Goal: Information Seeking & Learning: Learn about a topic

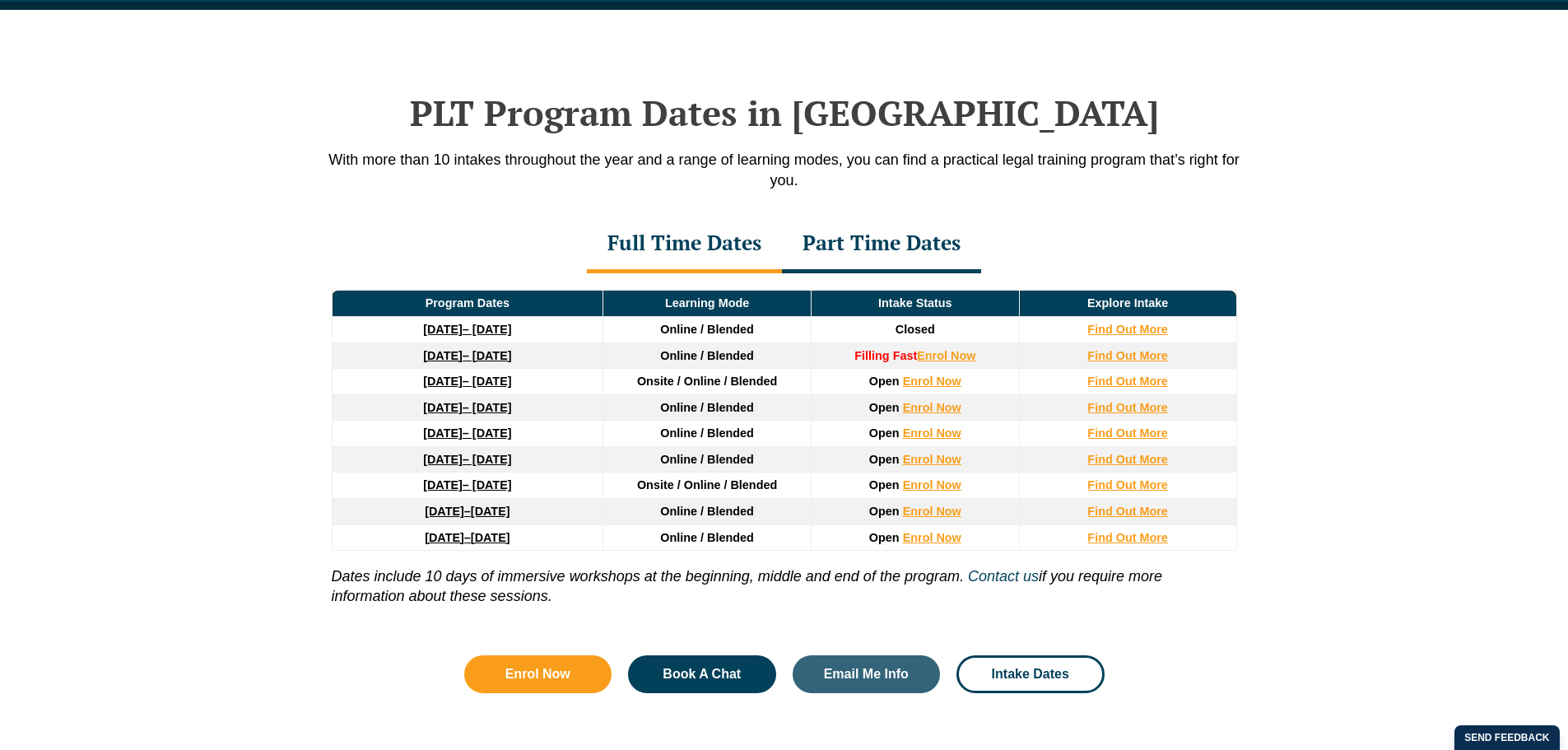
scroll to position [2149, 0]
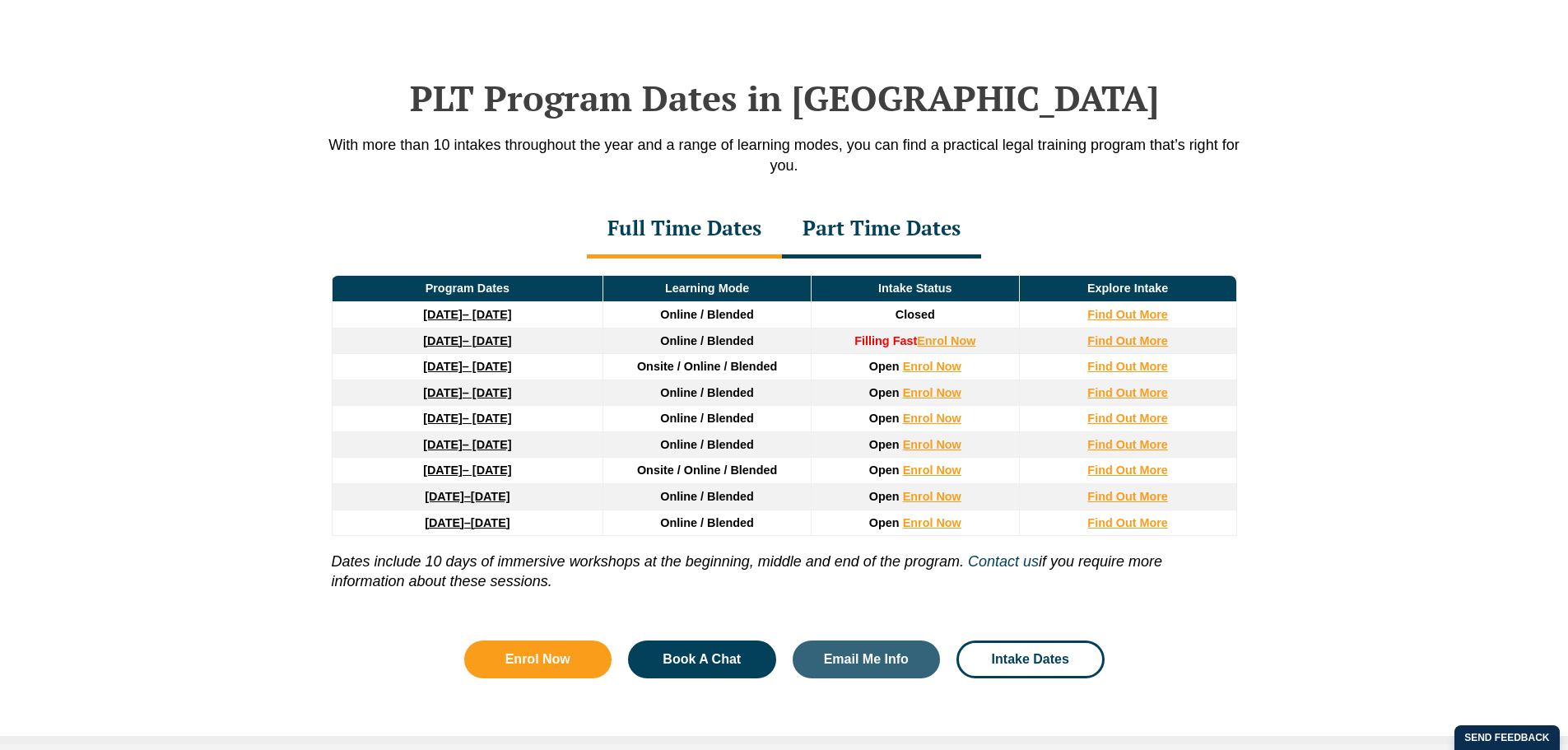
click at [852, 238] on div "Part Time Dates" at bounding box center [882, 230] width 199 height 58
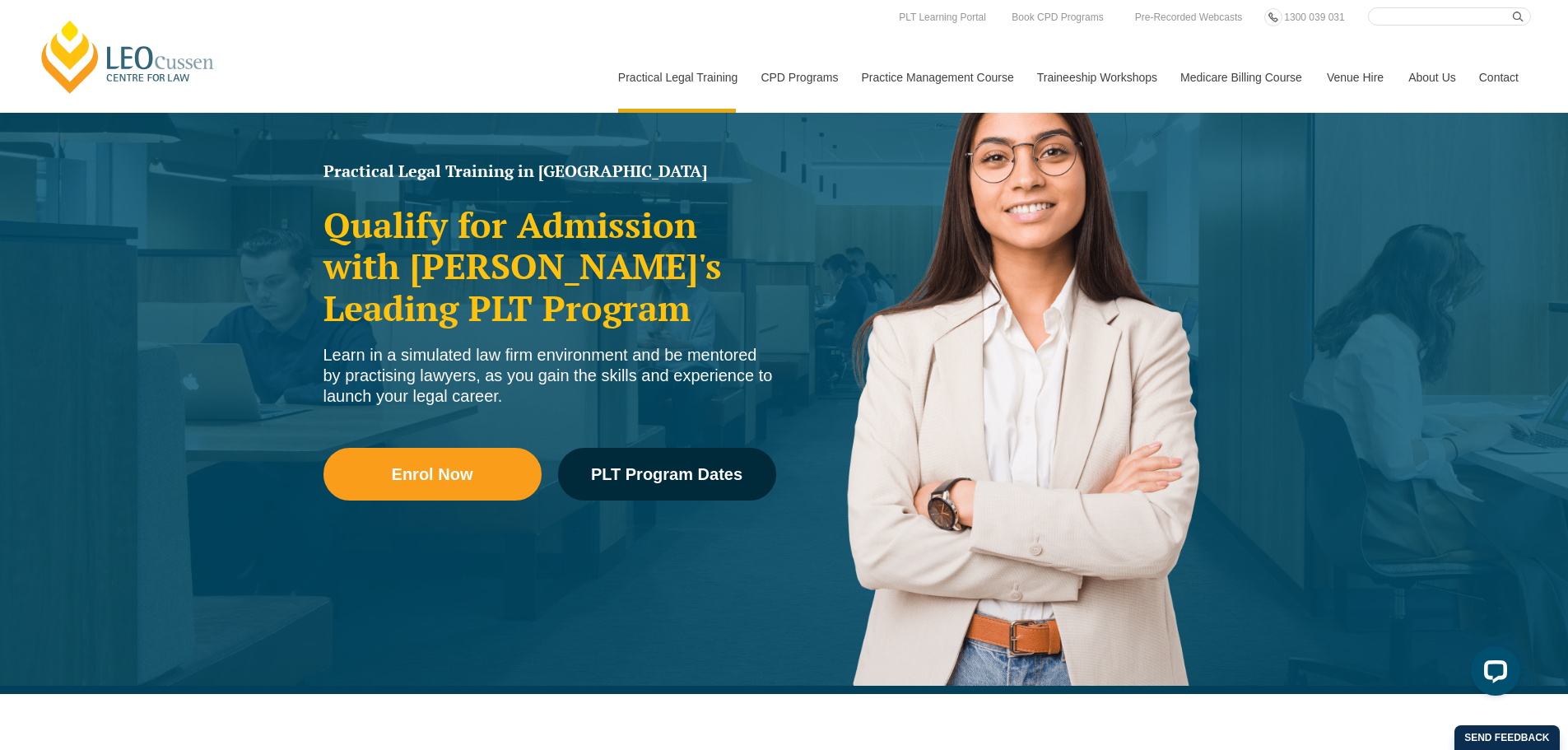
scroll to position [0, 0]
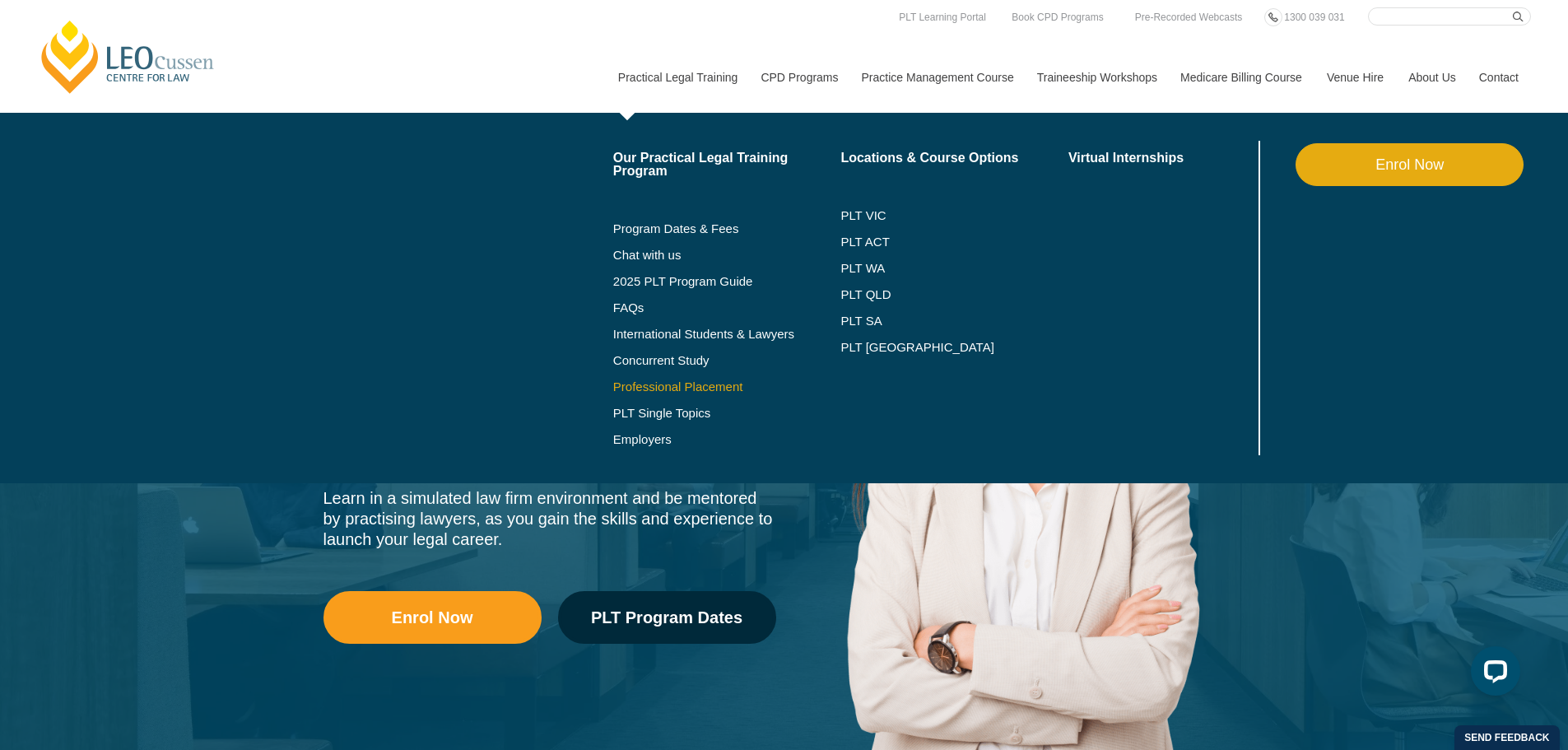
click at [672, 389] on link "Professional Placement" at bounding box center [727, 386] width 228 height 13
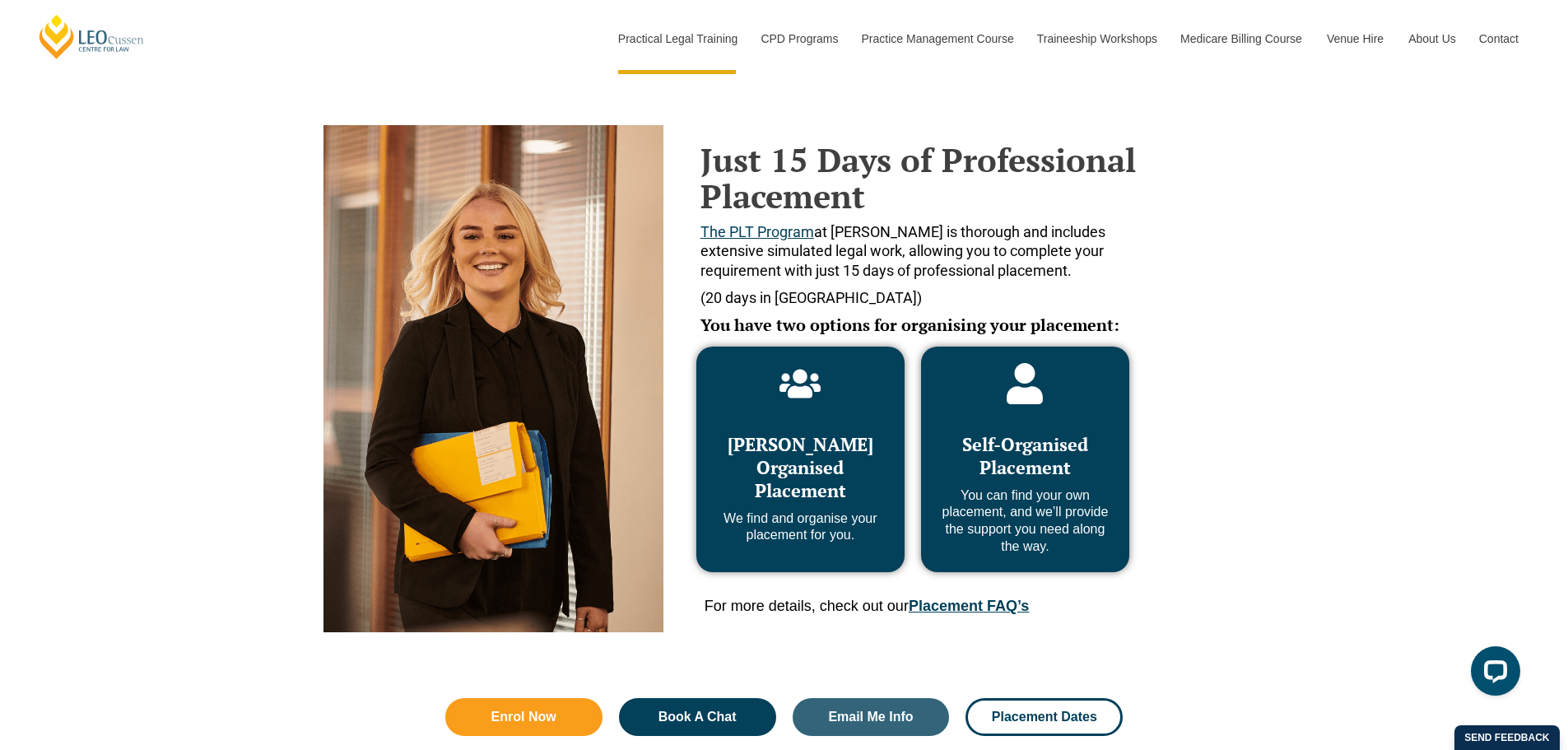
scroll to position [659, 0]
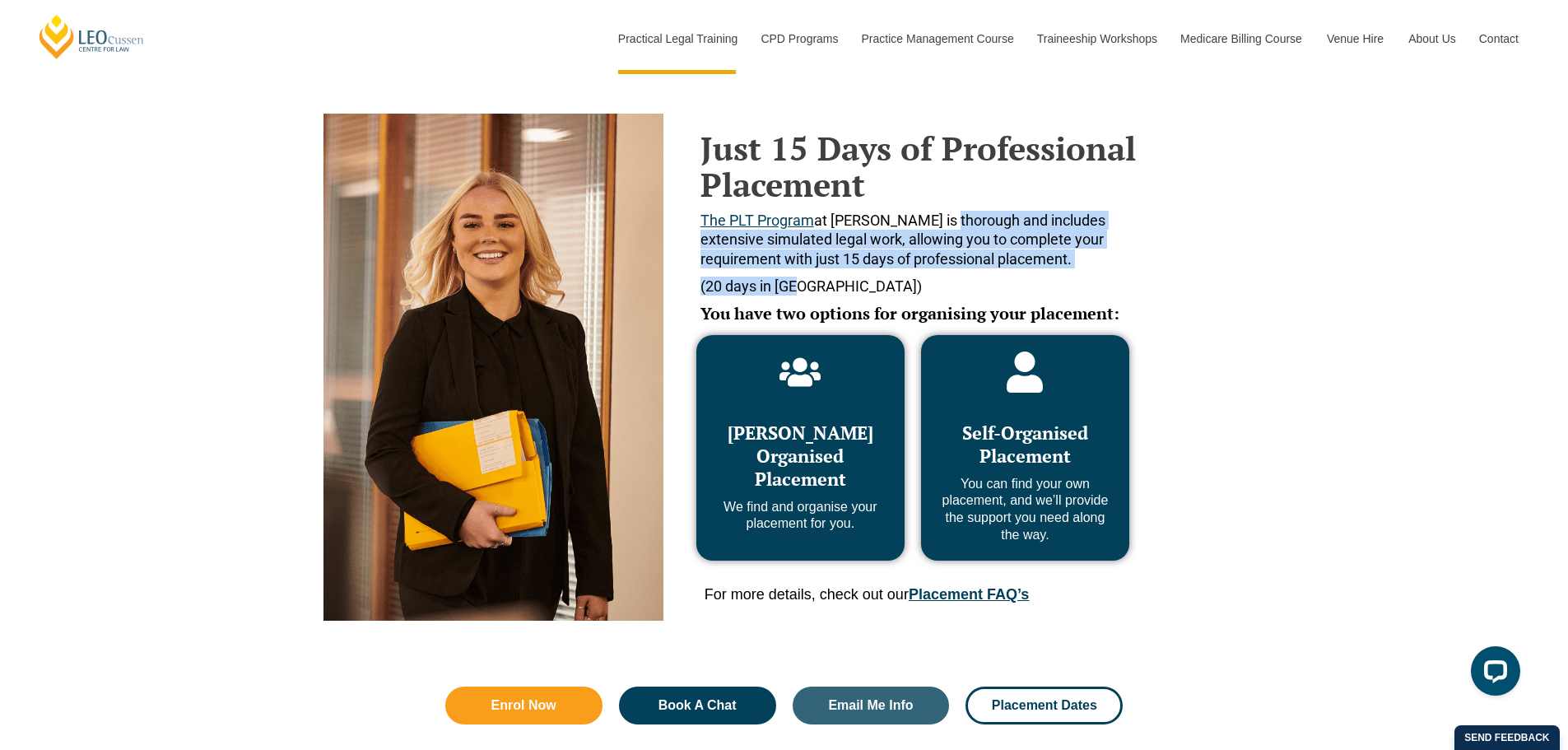
drag, startPoint x: 943, startPoint y: 221, endPoint x: 965, endPoint y: 286, distance: 68.6
click at [965, 286] on div "Just 15 Days of Professional Placement The PLT Program at Leo Cussen is thoroug…" at bounding box center [922, 239] width 445 height 217
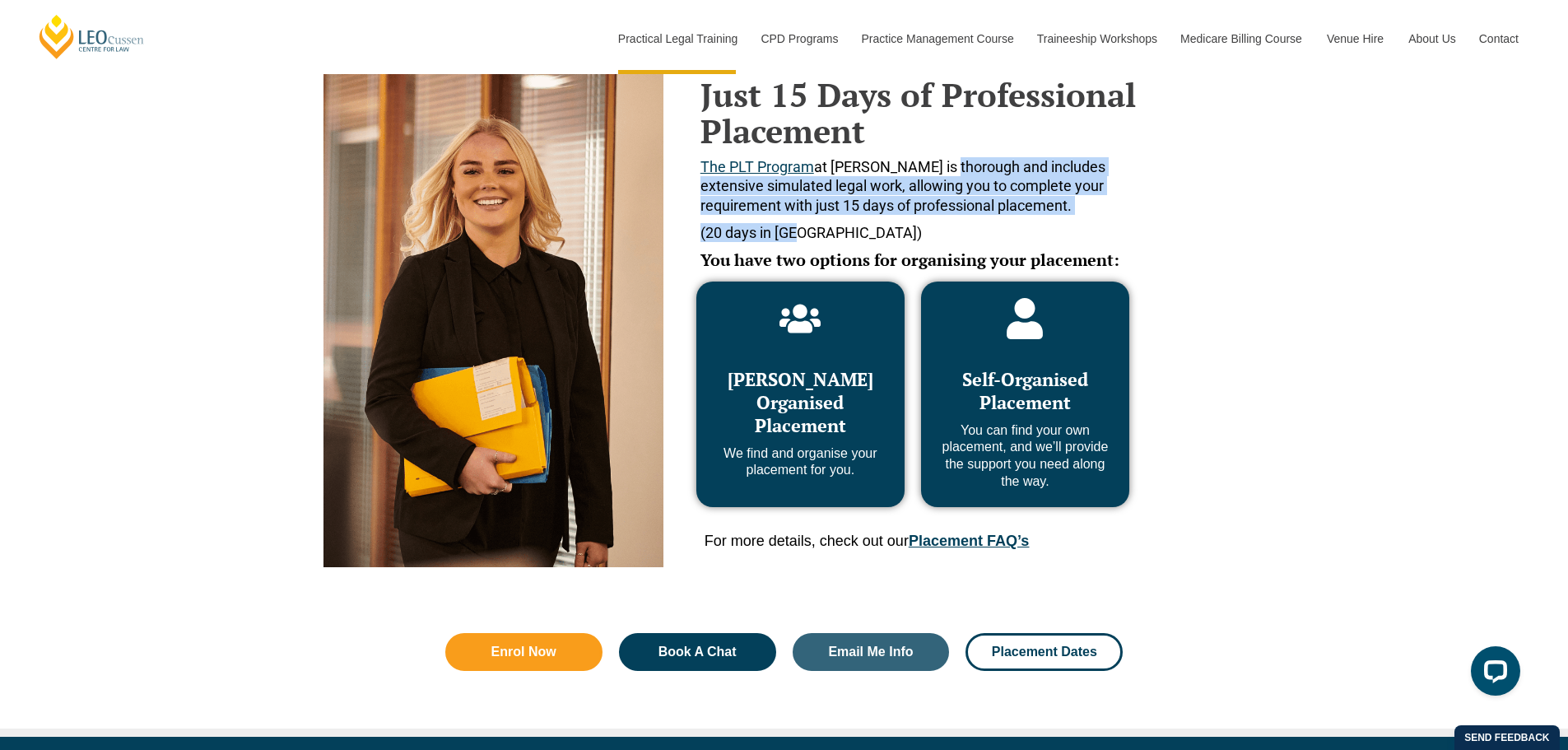
scroll to position [741, 0]
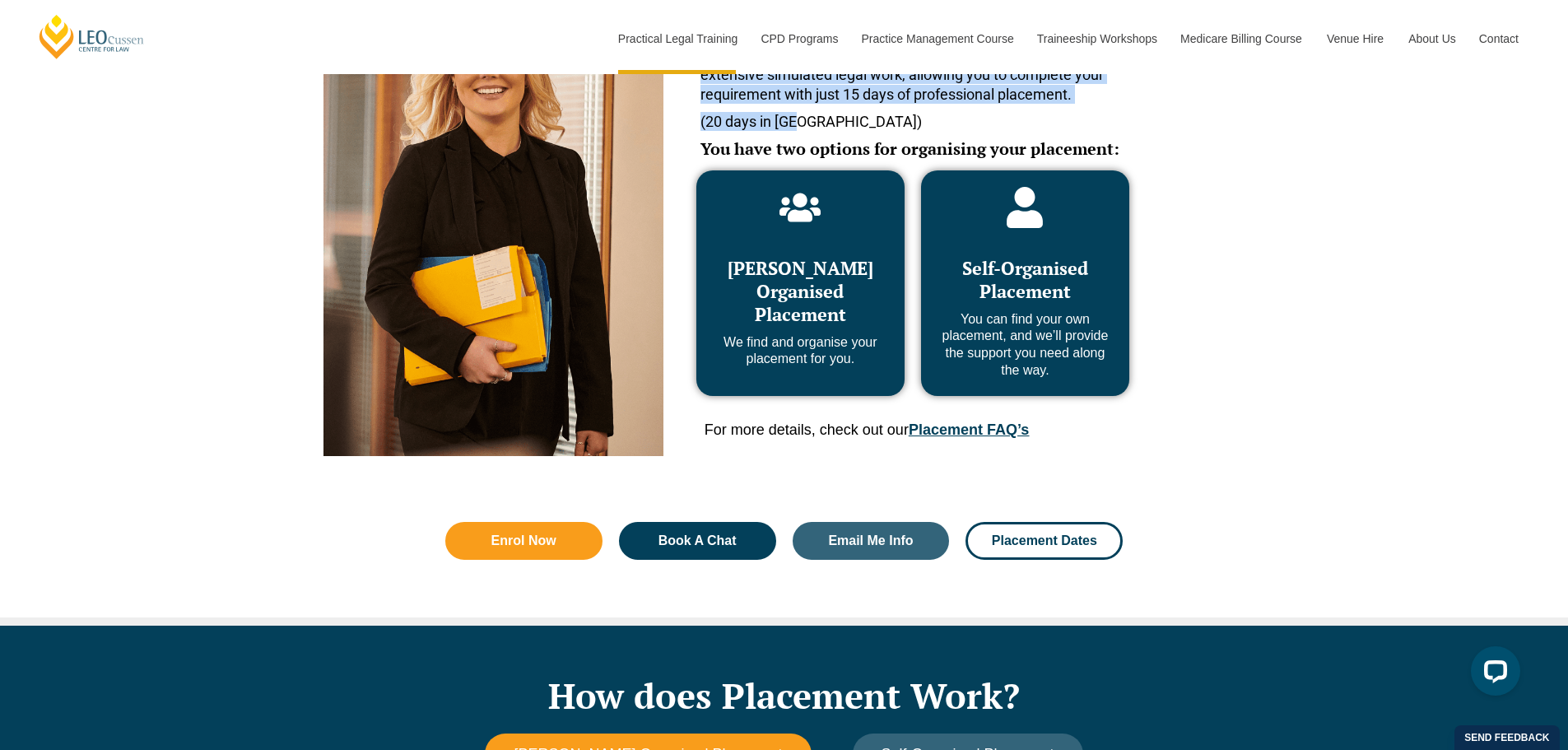
click at [980, 424] on link "Placement FAQ’s" at bounding box center [968, 430] width 120 height 16
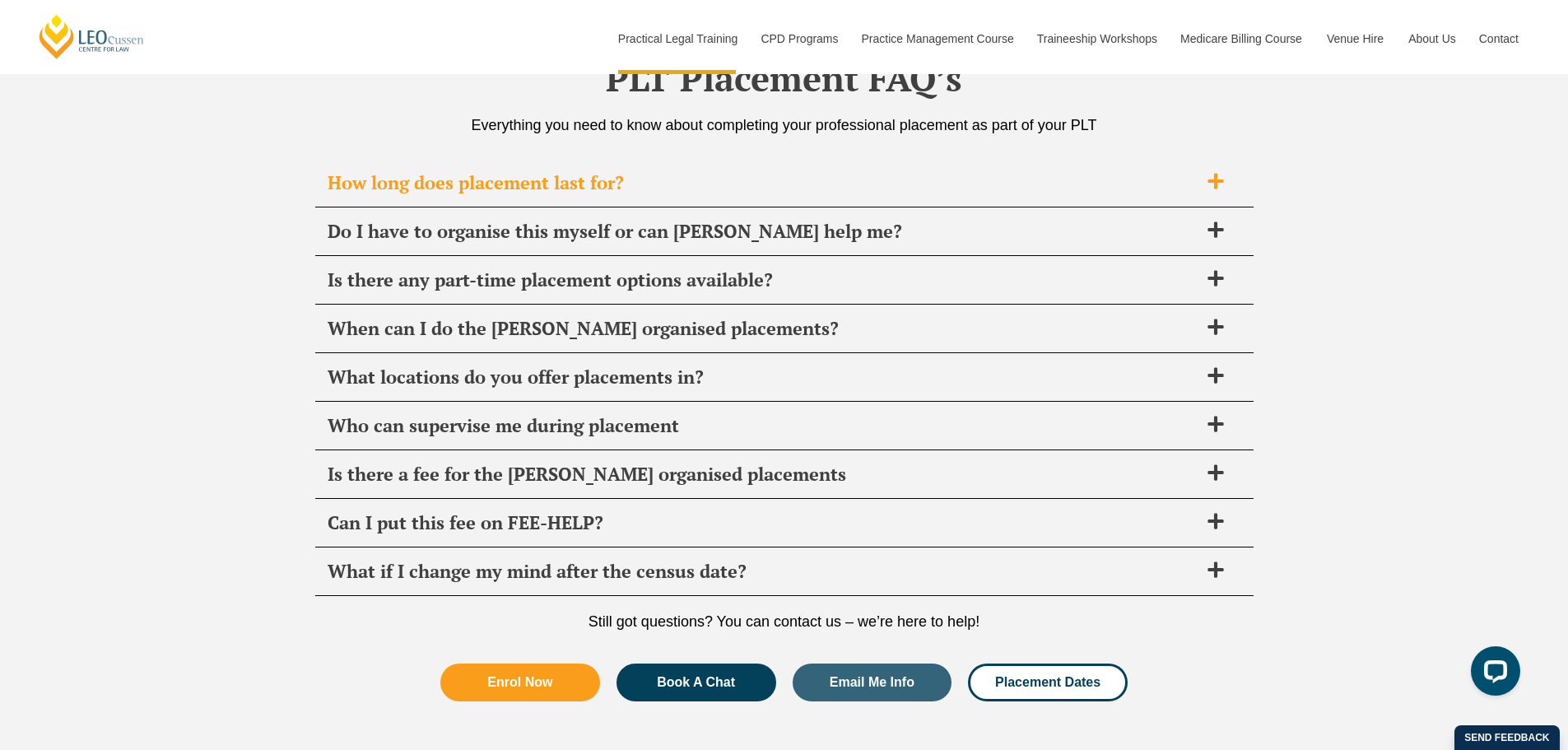
scroll to position [5818, 0]
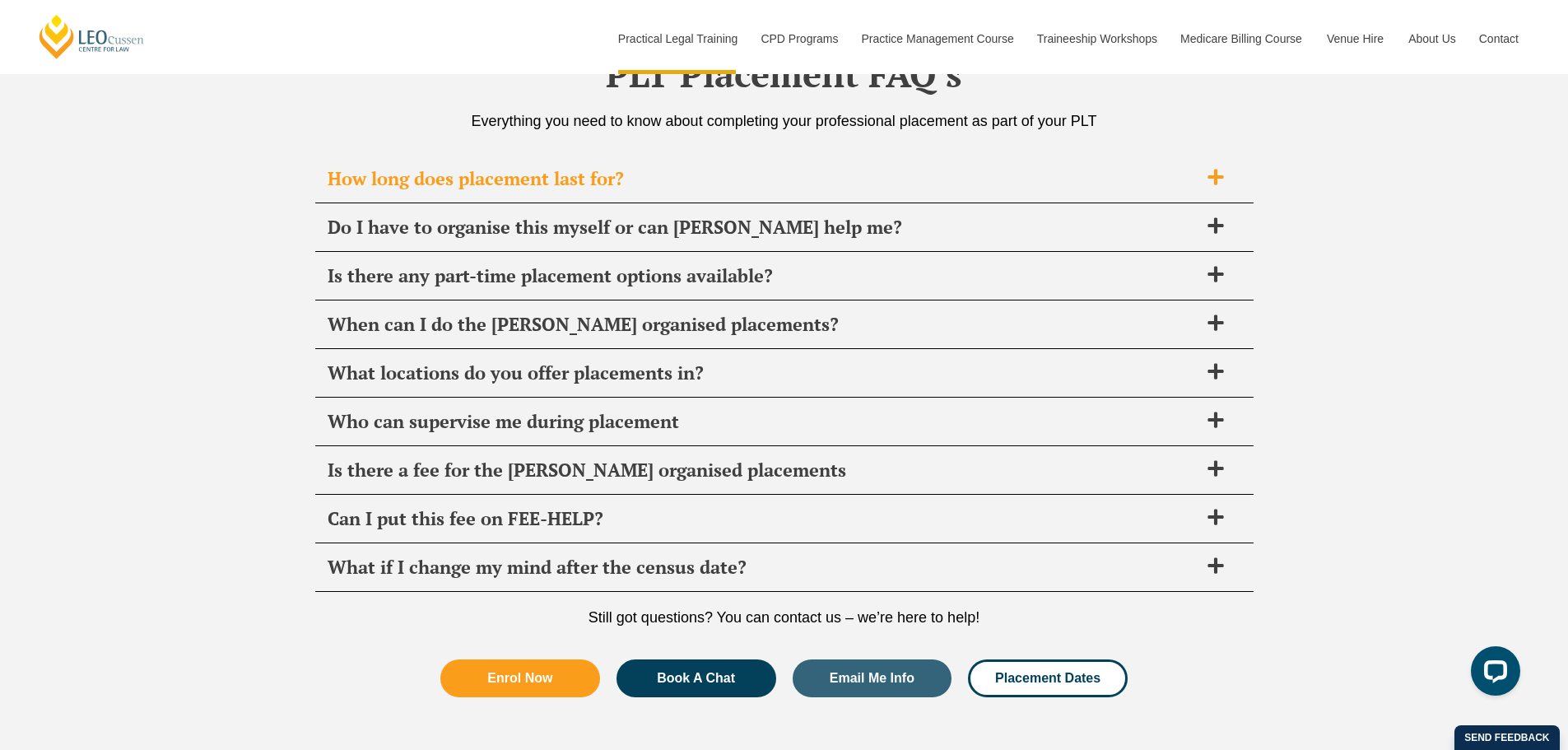
click at [817, 162] on div "How long does placement last for?" at bounding box center [784, 179] width 938 height 49
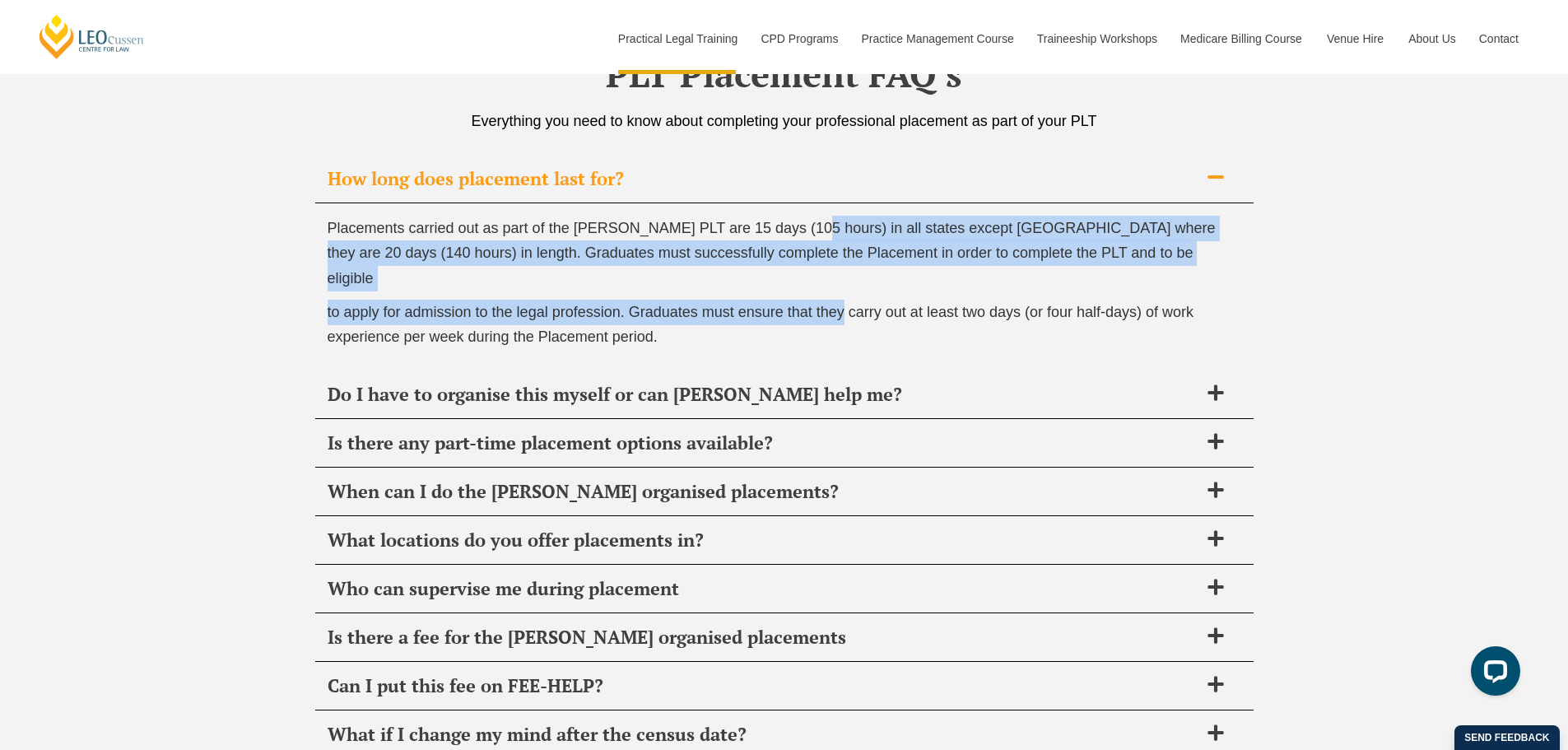
drag, startPoint x: 813, startPoint y: 222, endPoint x: 842, endPoint y: 298, distance: 81.3
click at [842, 298] on div "Placements carried out as part of the Leo Cussen PLT are 15 days (105 hours) in…" at bounding box center [784, 287] width 938 height 167
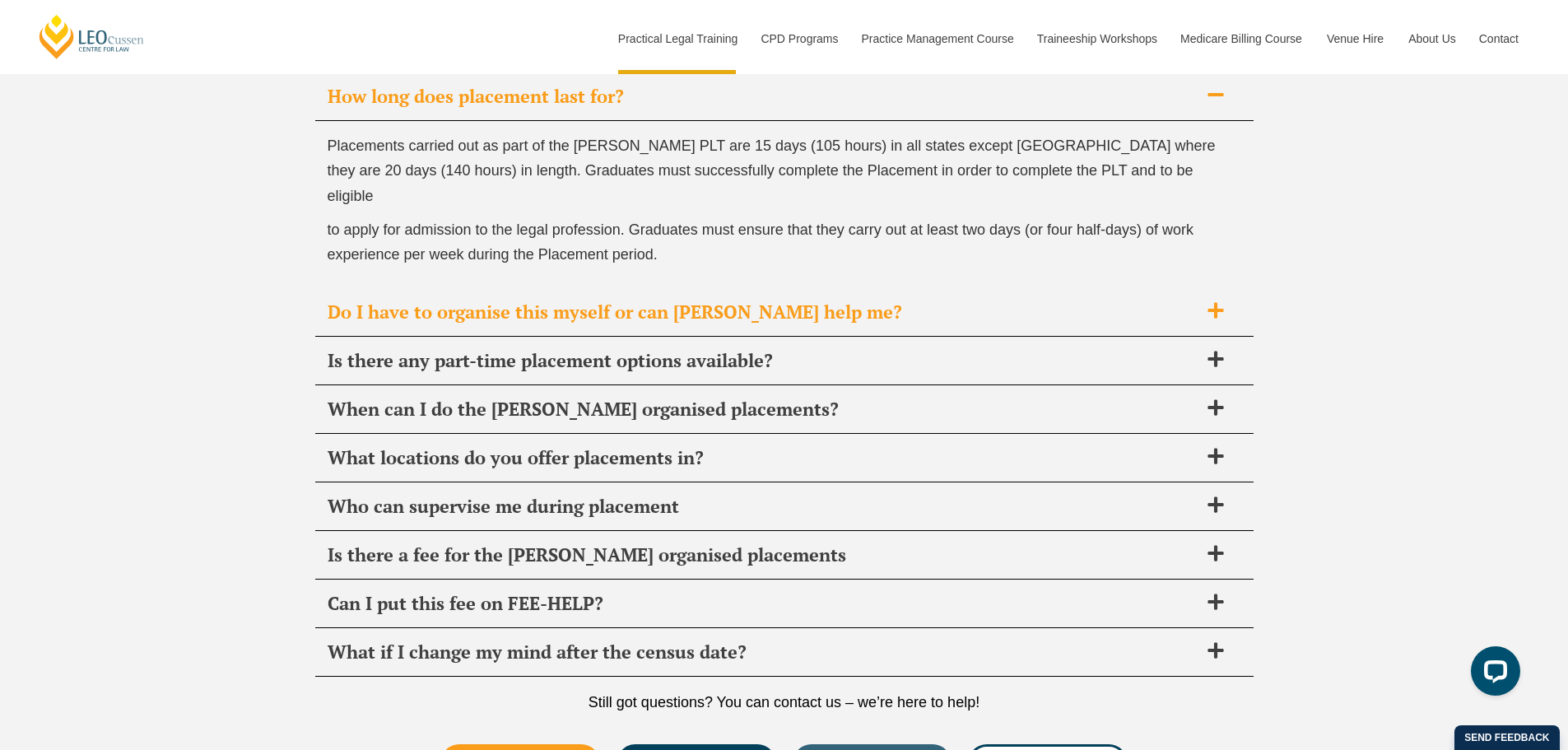
click at [843, 299] on div "Do I have to organise this myself or can Leo Cussen help me?" at bounding box center [784, 312] width 938 height 49
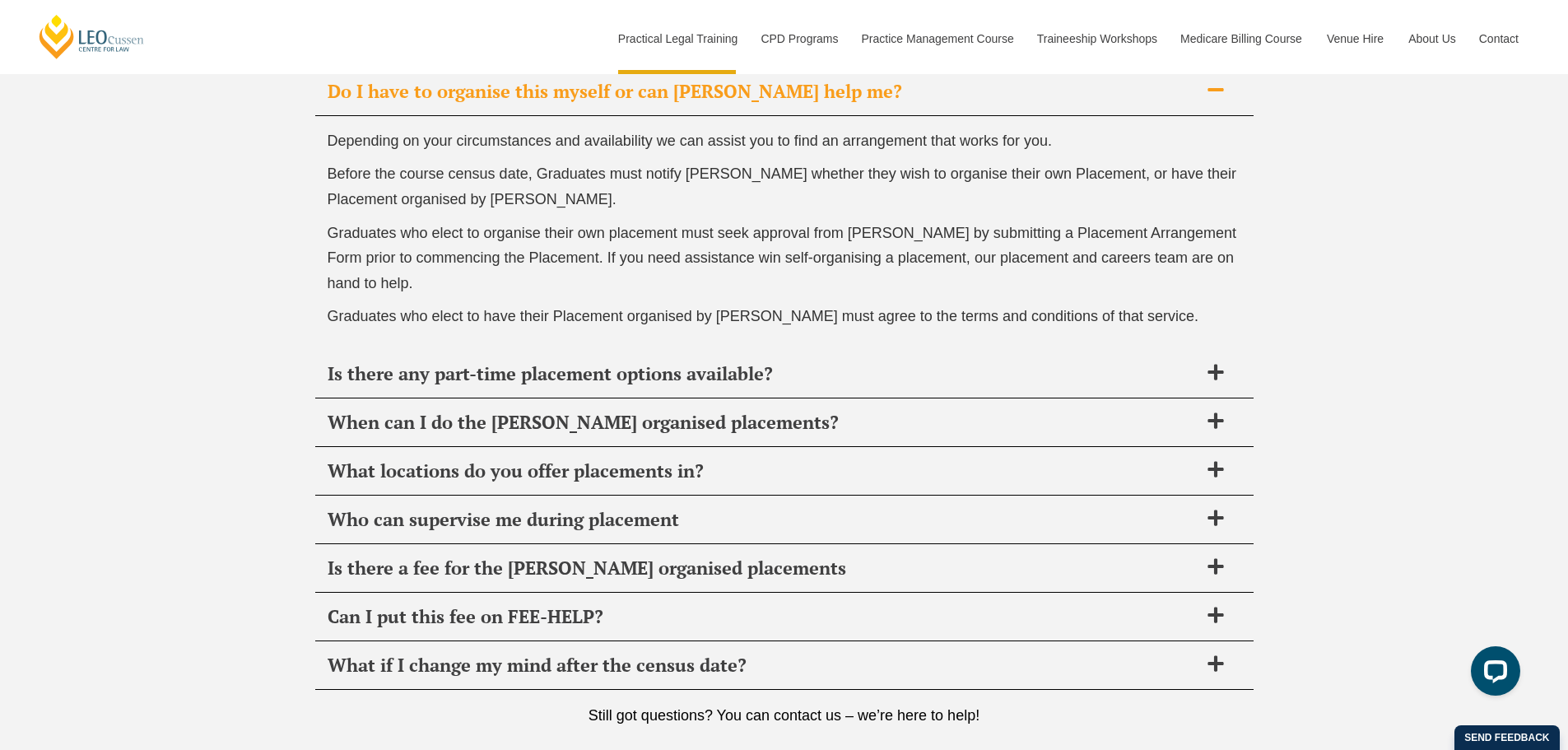
scroll to position [5983, 0]
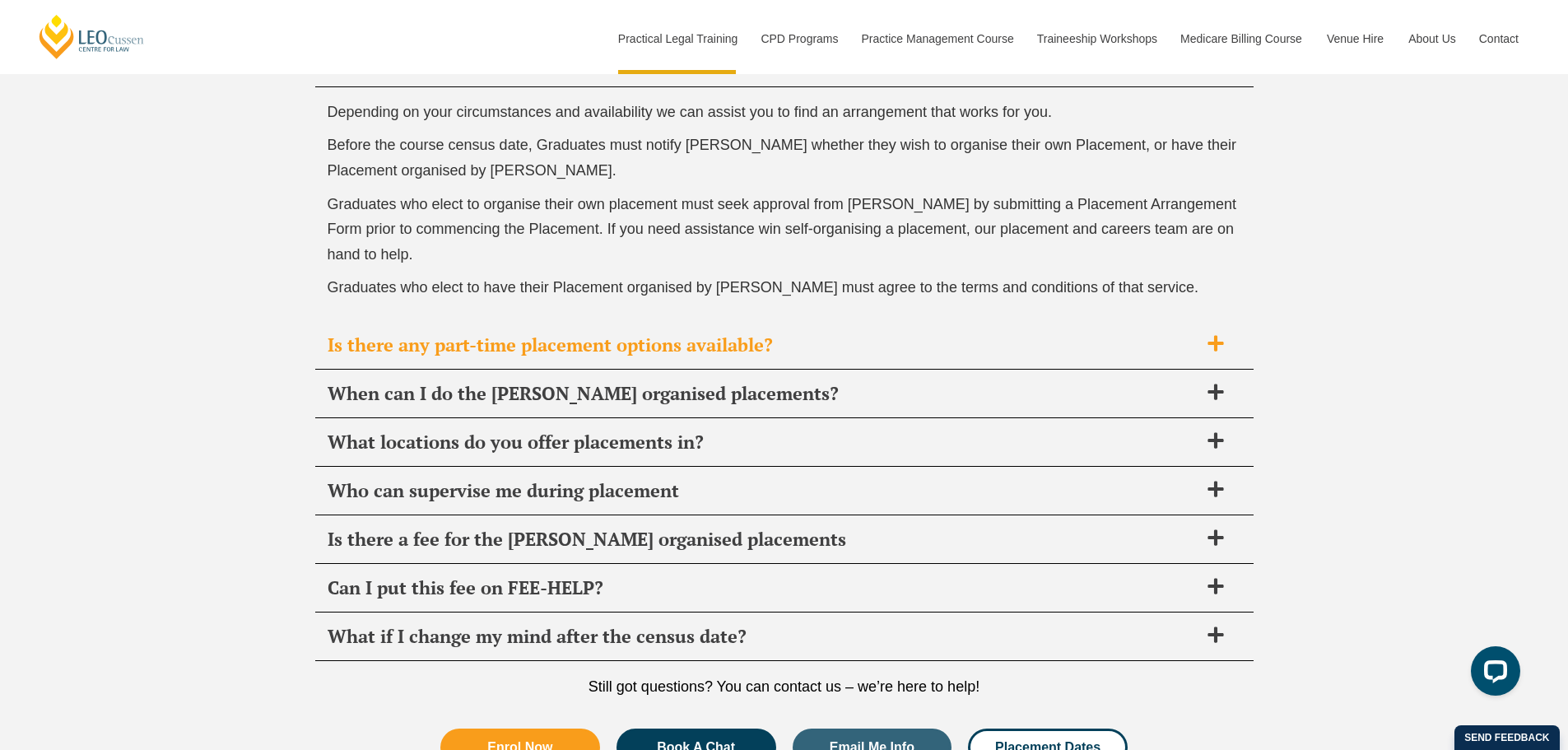
click at [804, 332] on div "Is there any part-time placement options available?" at bounding box center [784, 345] width 938 height 49
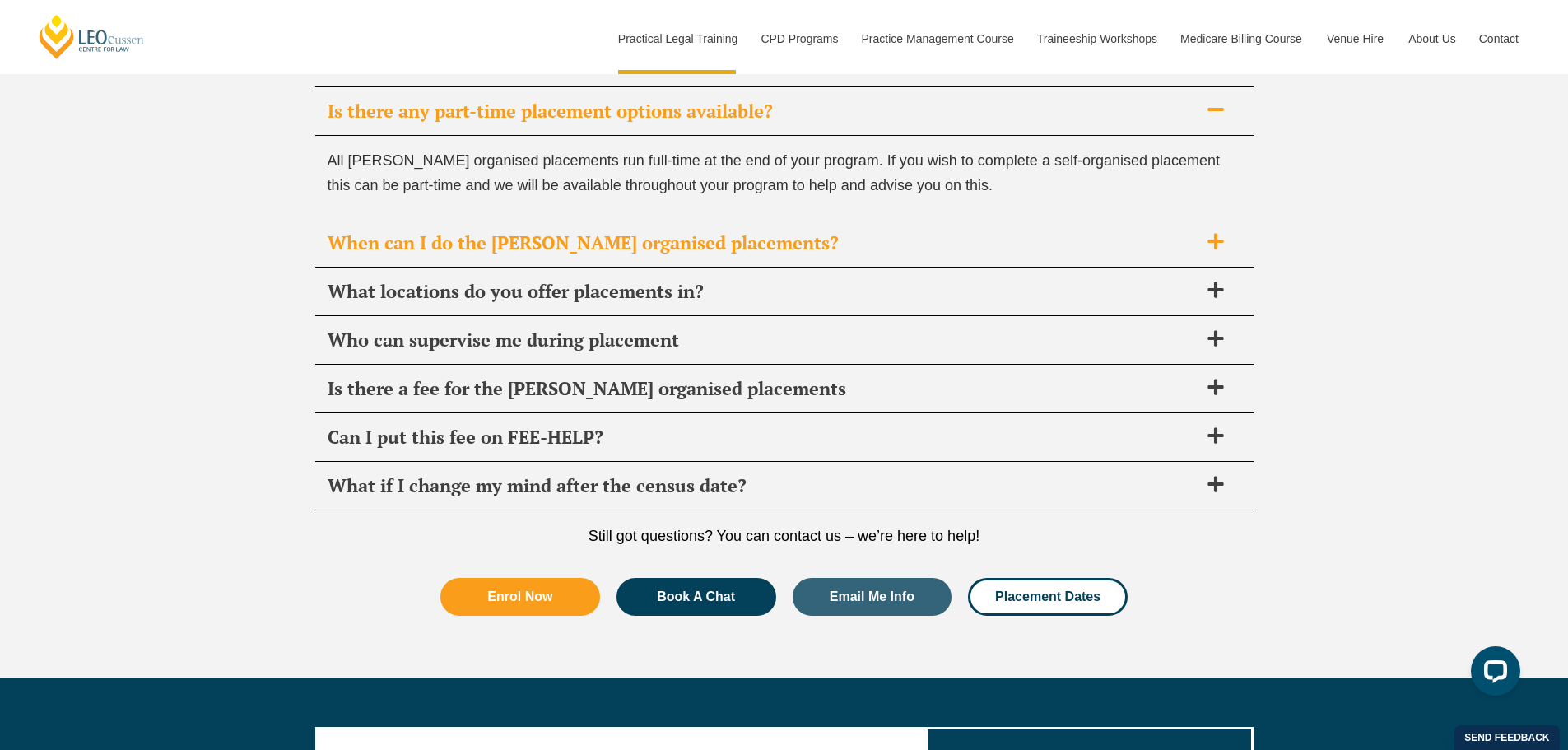
click at [823, 263] on div "When can I do the Leo Cussen organised placements?" at bounding box center [784, 243] width 938 height 49
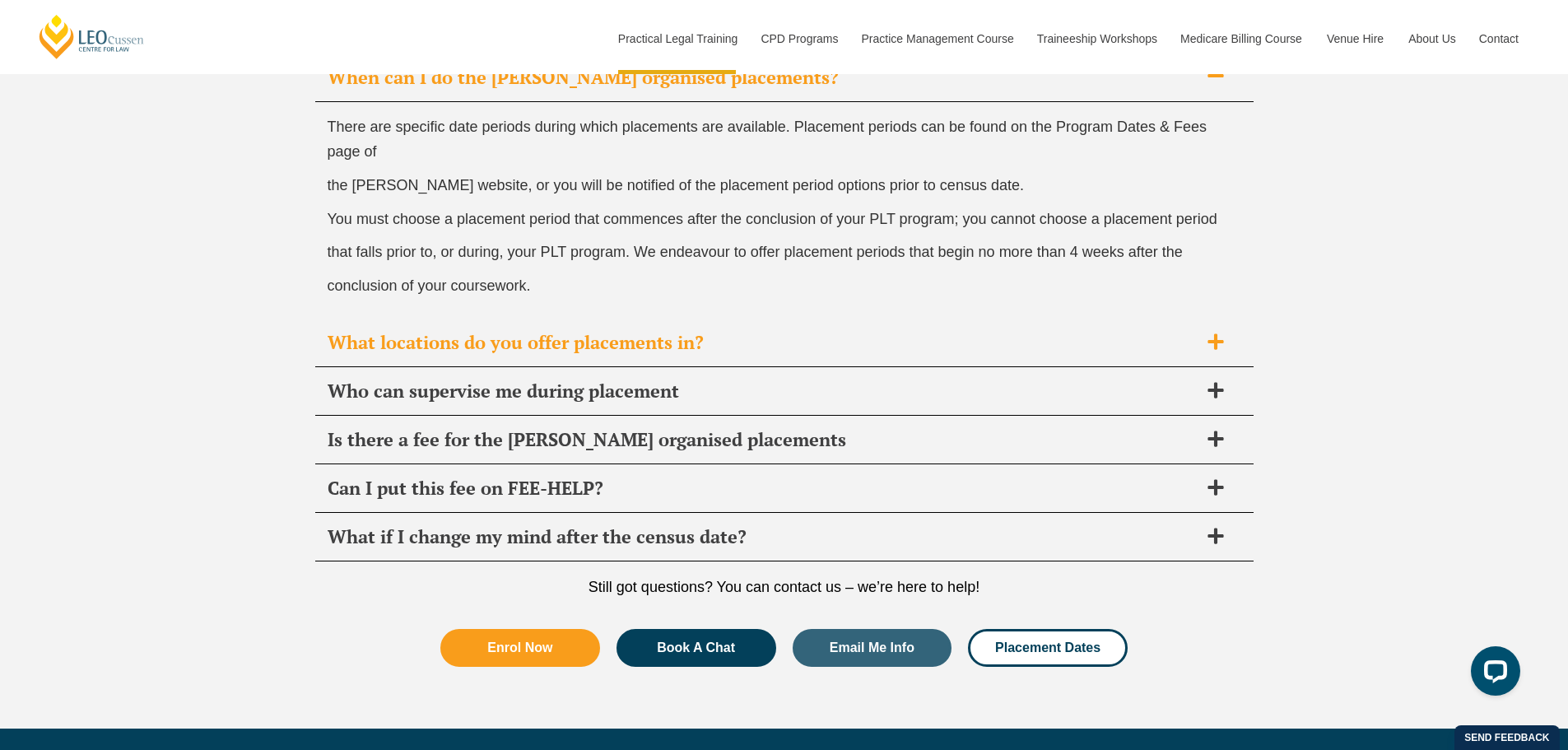
scroll to position [6147, 0]
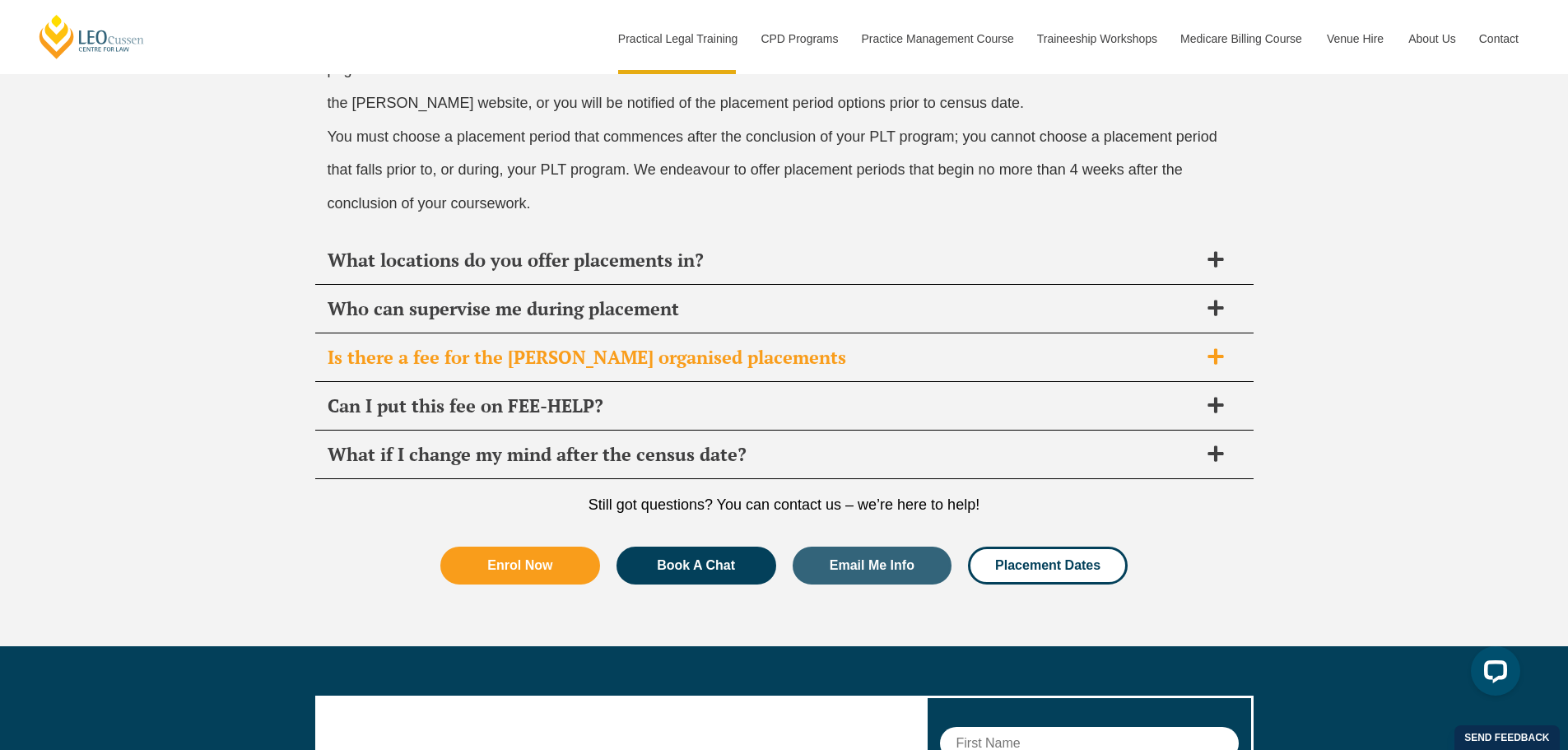
click at [738, 356] on span "Is there a fee for the Leo Cussen organised placements" at bounding box center [763, 357] width 870 height 23
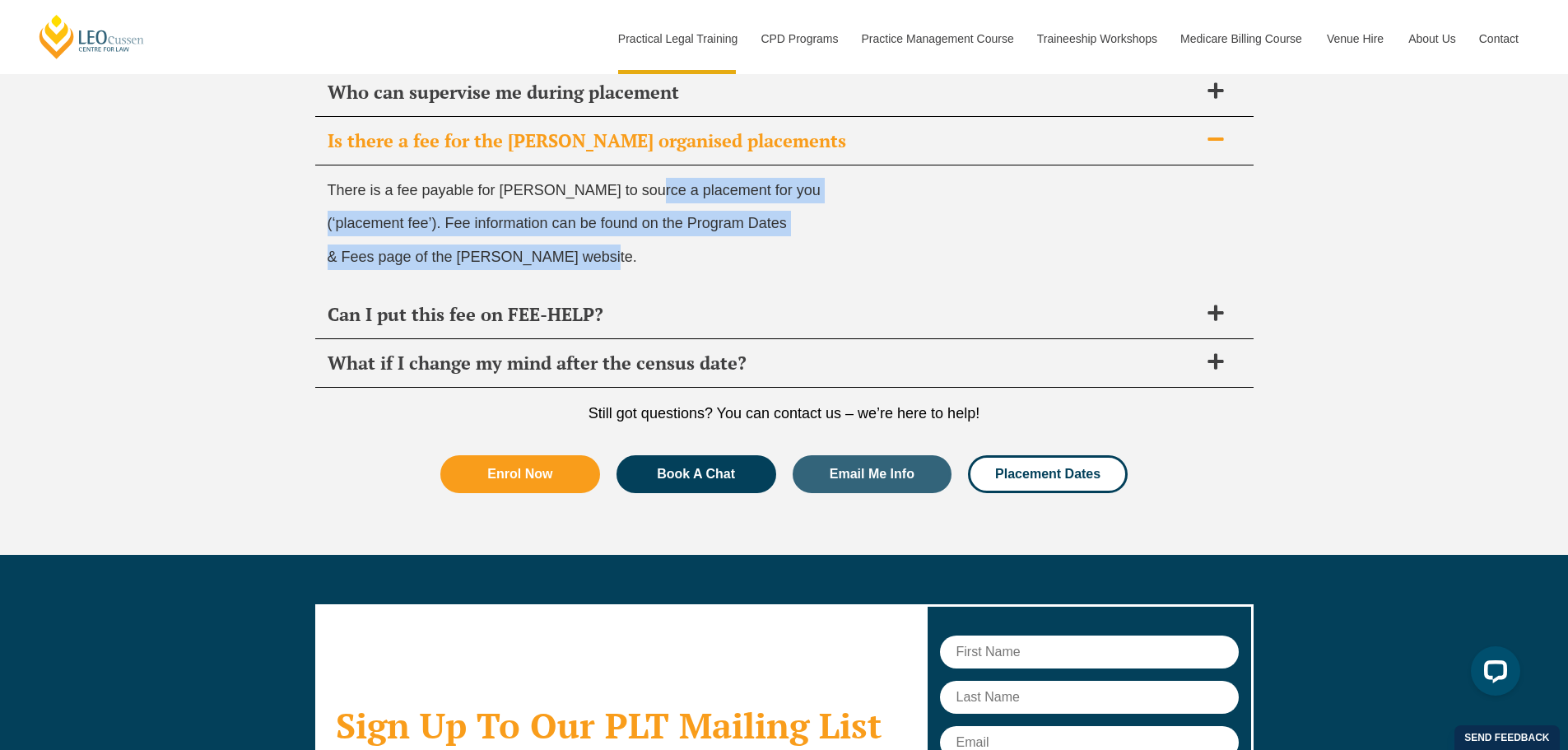
drag, startPoint x: 643, startPoint y: 183, endPoint x: 671, endPoint y: 253, distance: 75.4
click at [671, 253] on div "There is a fee payable for Leo Cussen to source a placement for you (‘placement…" at bounding box center [784, 228] width 938 height 125
click at [671, 253] on p "& Fees page of the Leo Cussen website." at bounding box center [784, 257] width 913 height 26
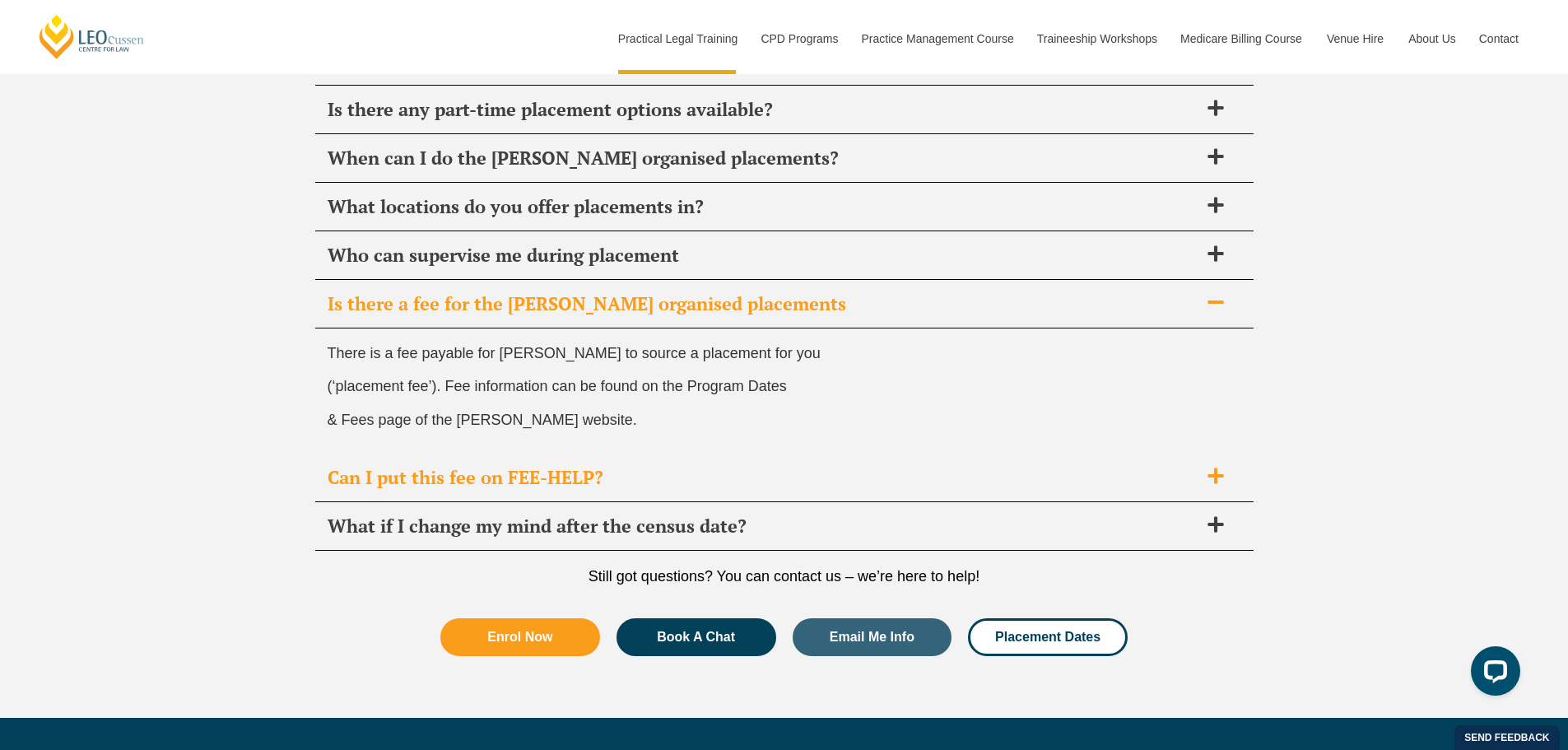
scroll to position [5983, 0]
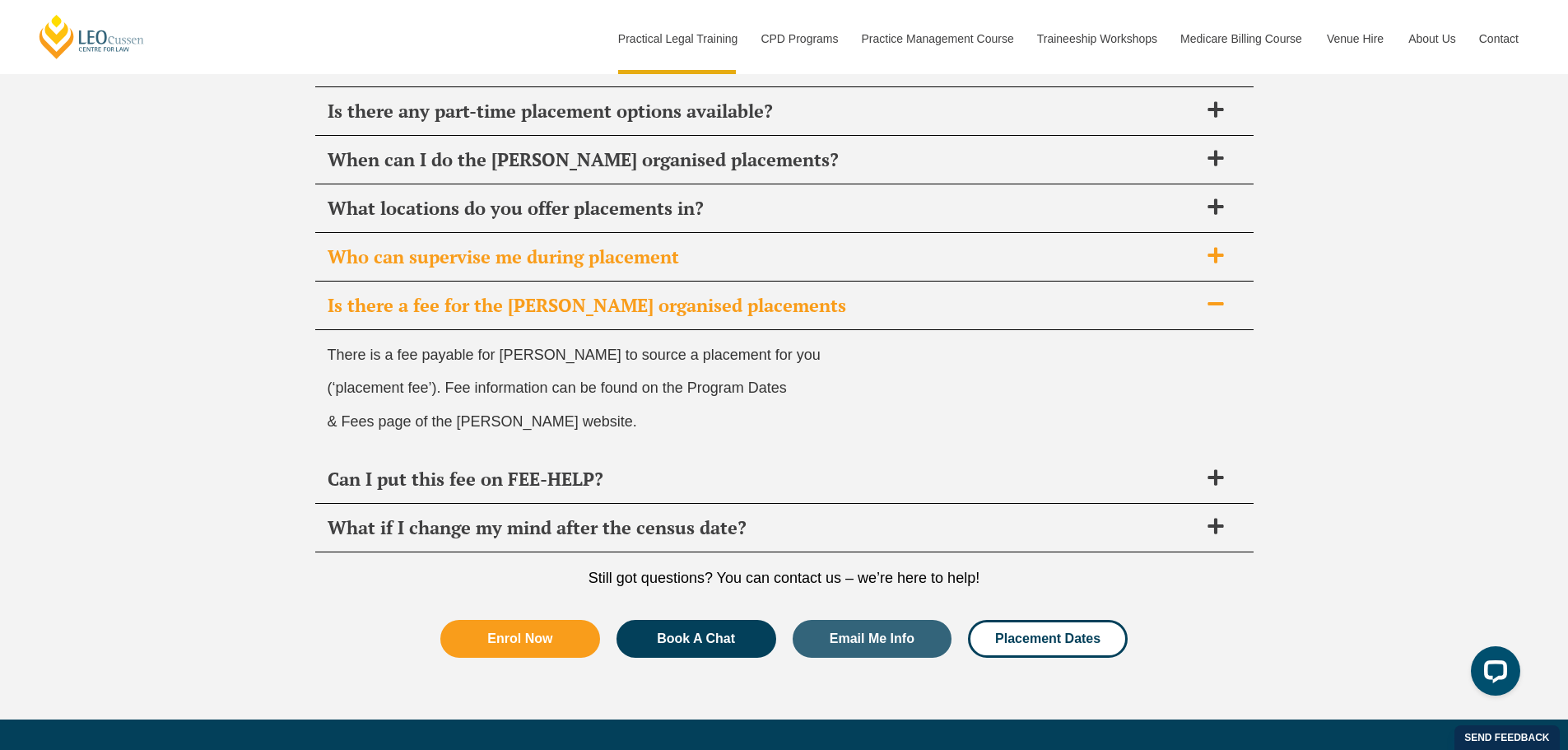
click at [698, 245] on span "Who can supervise me during placement" at bounding box center [763, 257] width 870 height 23
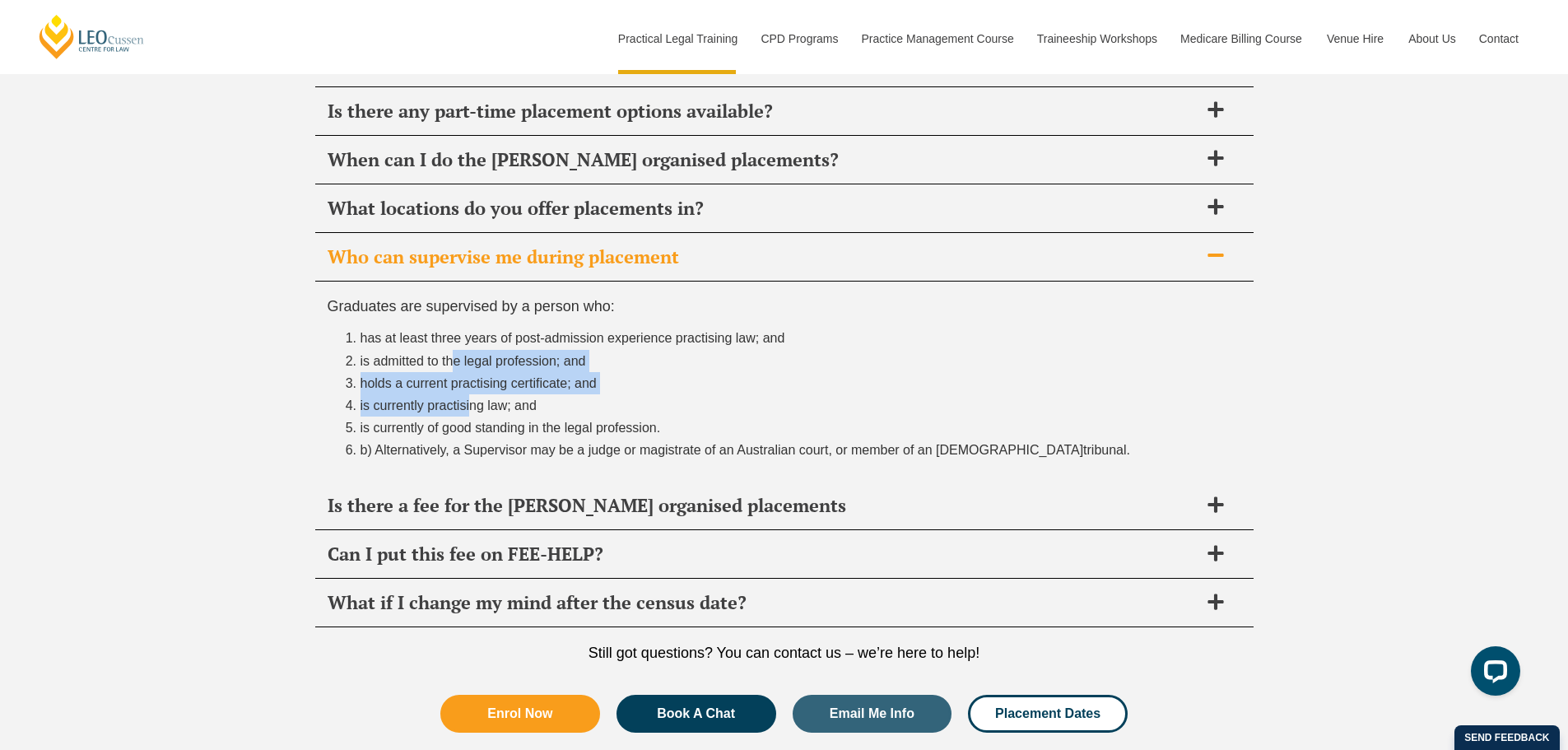
drag, startPoint x: 447, startPoint y: 369, endPoint x: 465, endPoint y: 399, distance: 35.0
click at [465, 399] on ol "has at least three years of post-admission experience practising law; and is ad…" at bounding box center [784, 394] width 913 height 134
click at [465, 399] on span "is currently practising law; and" at bounding box center [448, 406] width 176 height 14
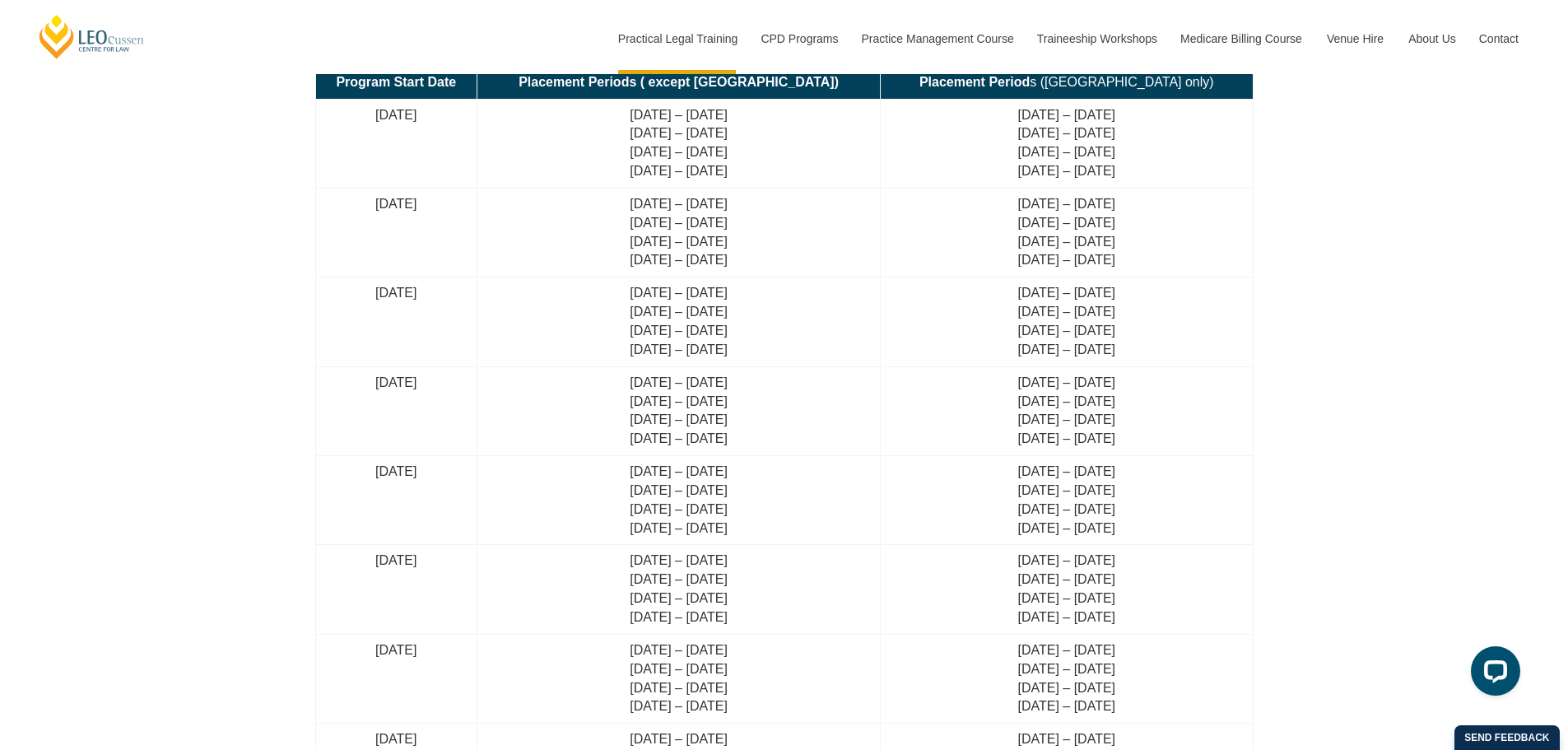
scroll to position [3842, 0]
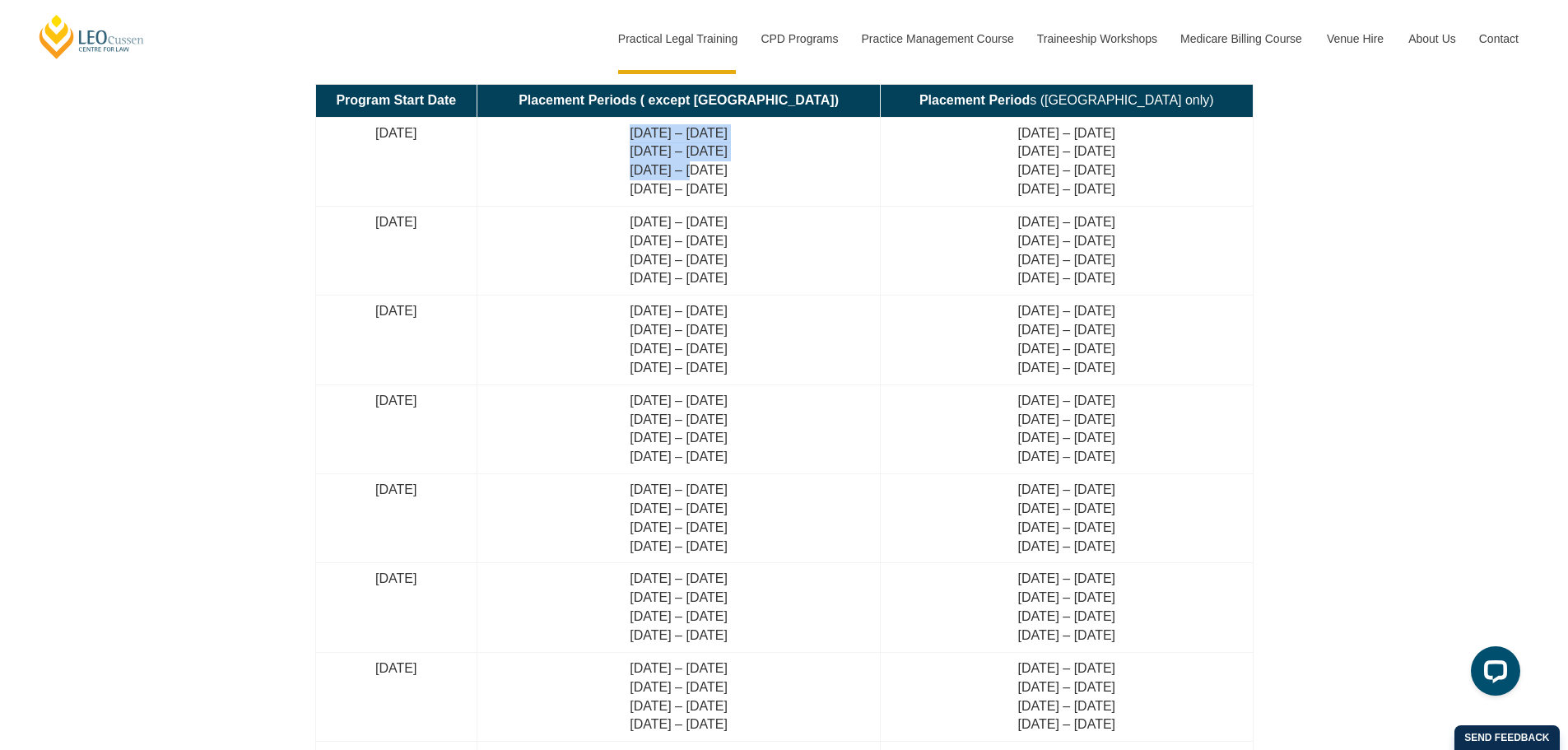
drag, startPoint x: 669, startPoint y: 132, endPoint x: 739, endPoint y: 179, distance: 84.3
click at [739, 179] on td "[DATE] – [DATE] [DATE] – [DATE] [DATE] – [DATE] [DATE] – [DATE]" at bounding box center [678, 161] width 403 height 89
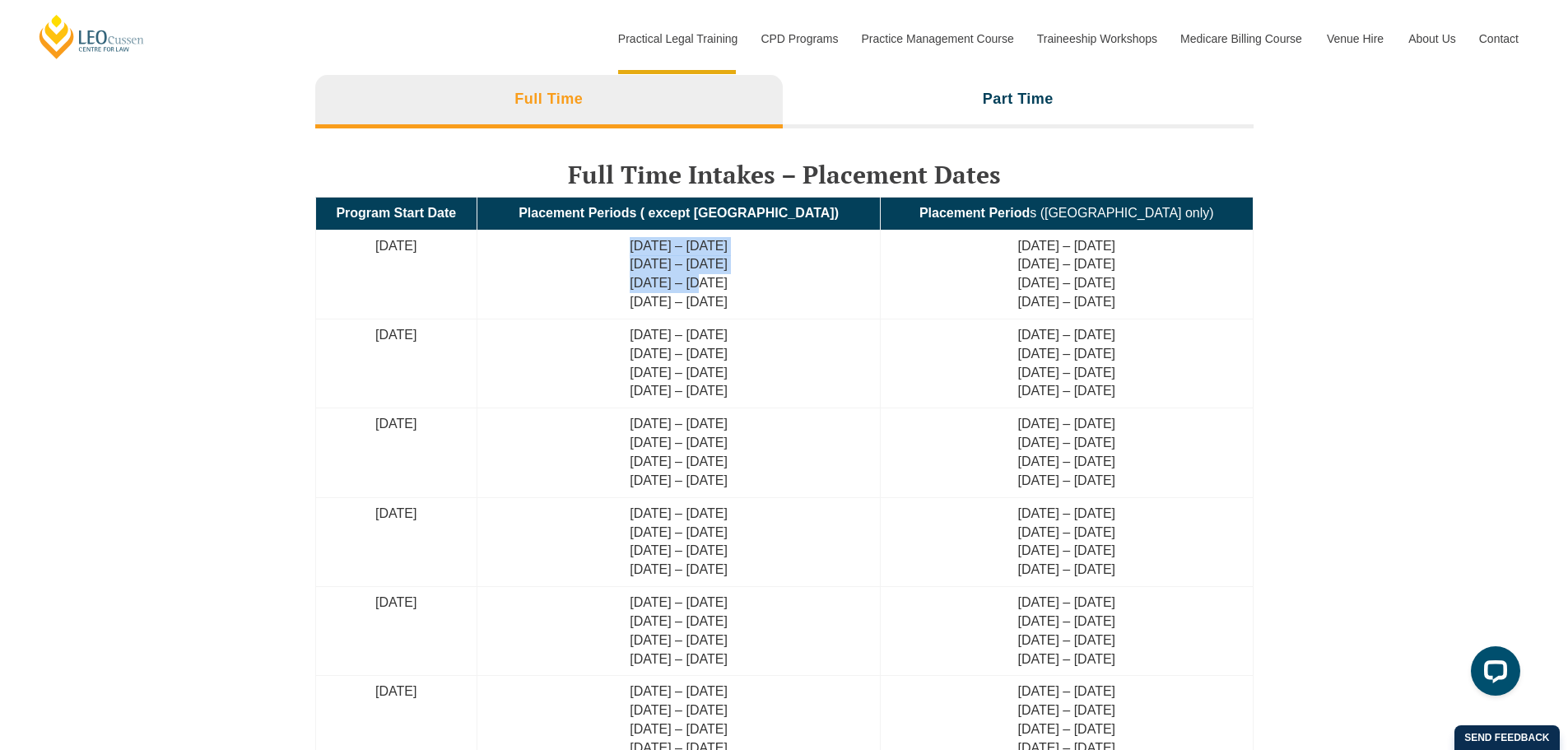
scroll to position [3513, 0]
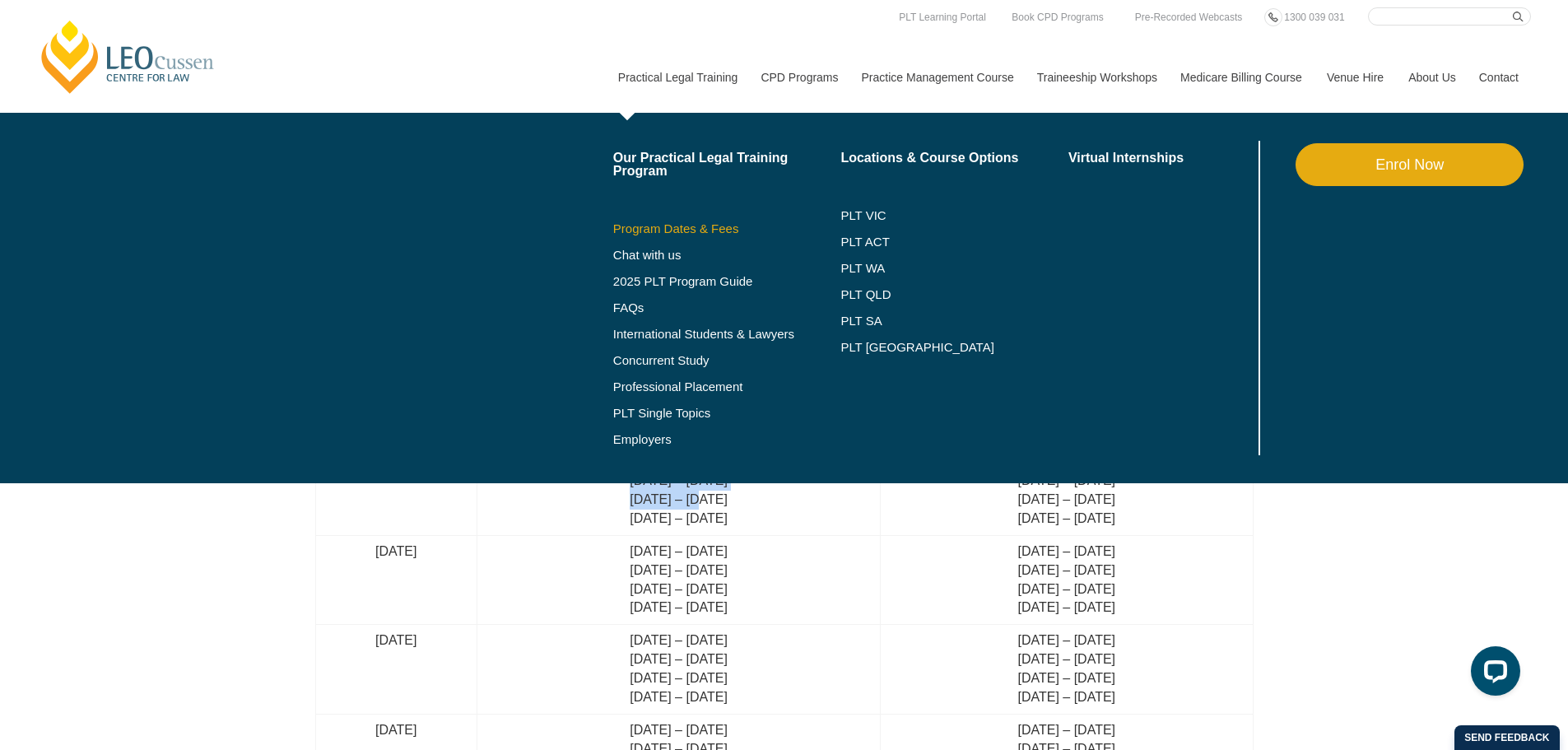
click at [679, 230] on link "Program Dates & Fees" at bounding box center [727, 228] width 228 height 13
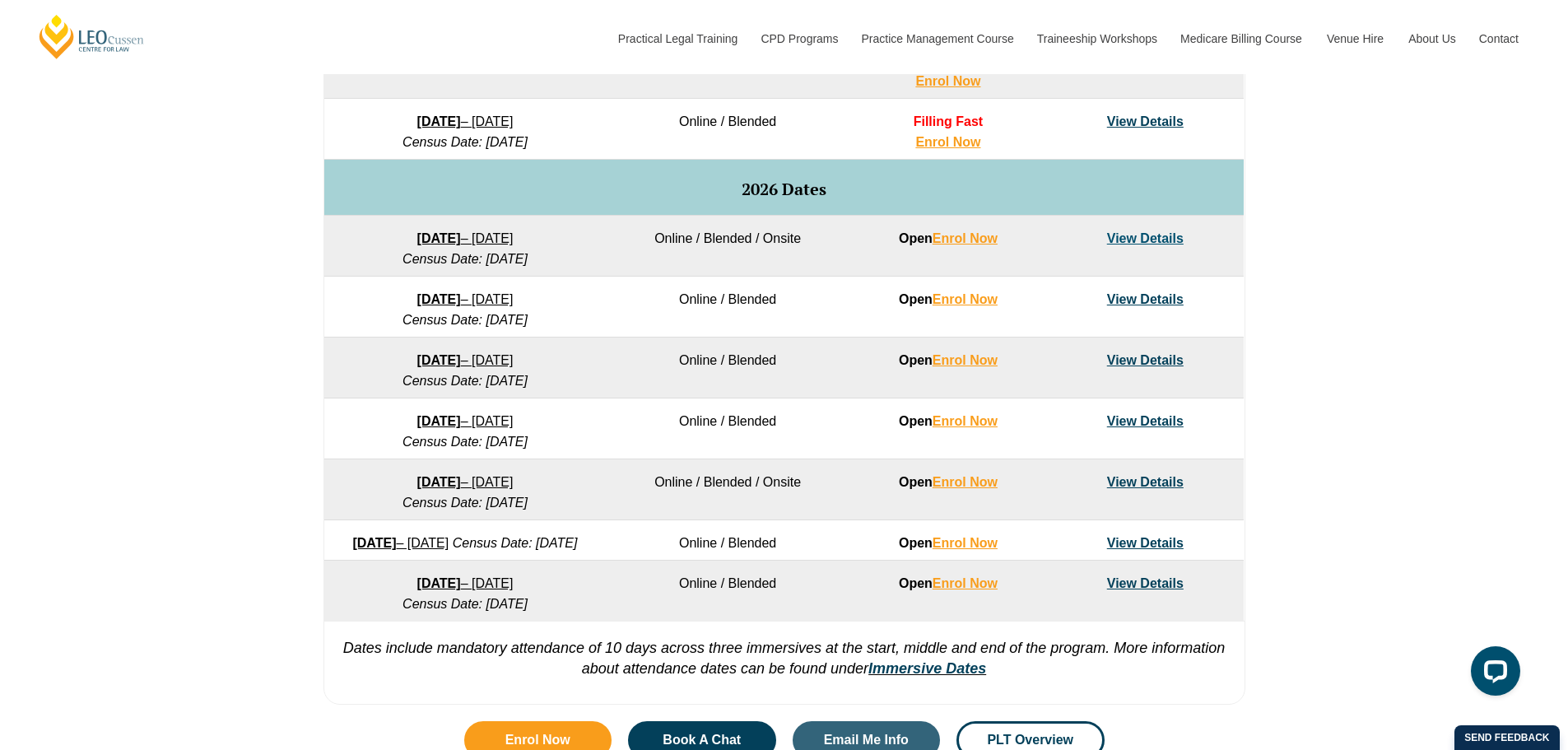
scroll to position [988, 0]
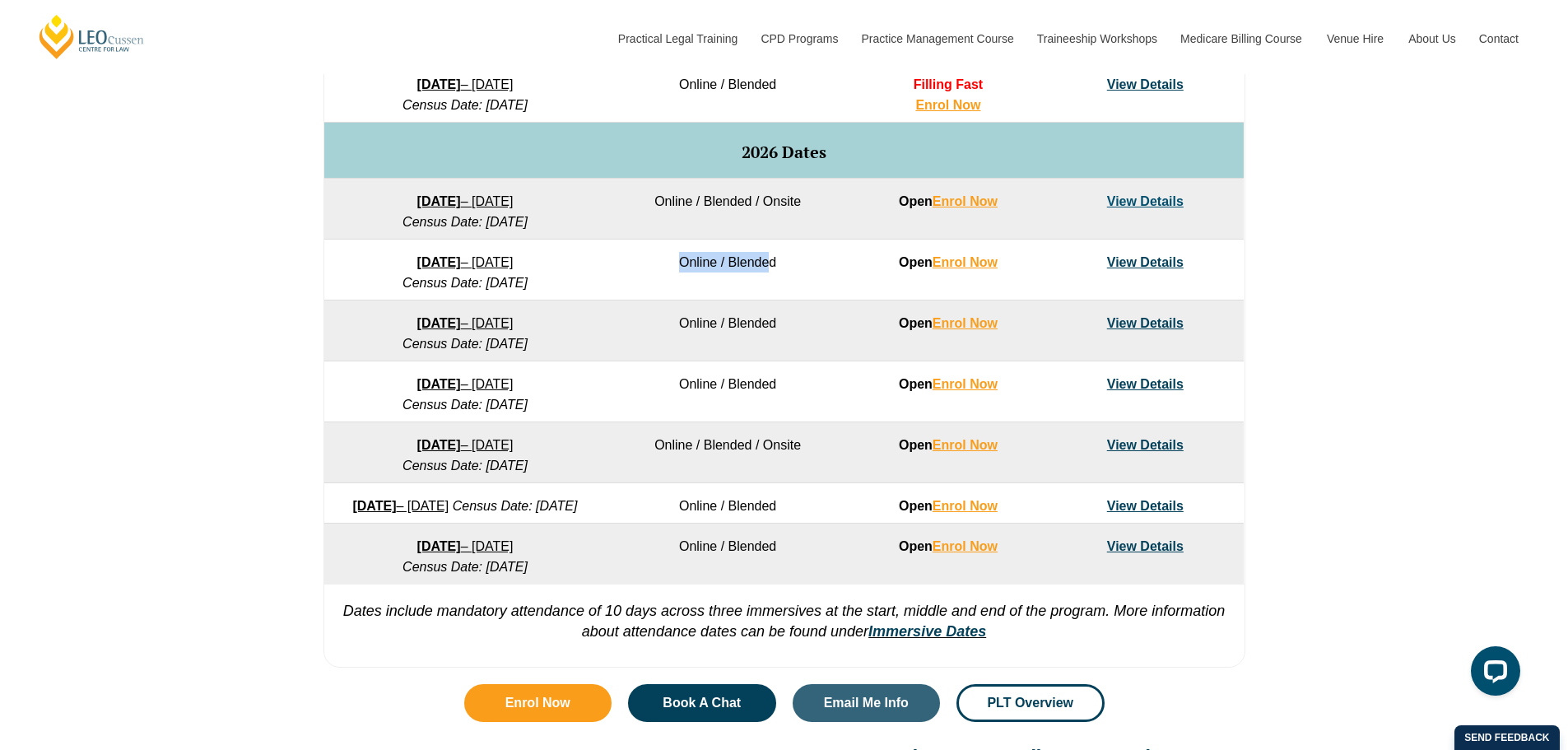
drag, startPoint x: 766, startPoint y: 265, endPoint x: 683, endPoint y: 262, distance: 83.1
click at [683, 262] on td "Online / Blended" at bounding box center [727, 269] width 244 height 61
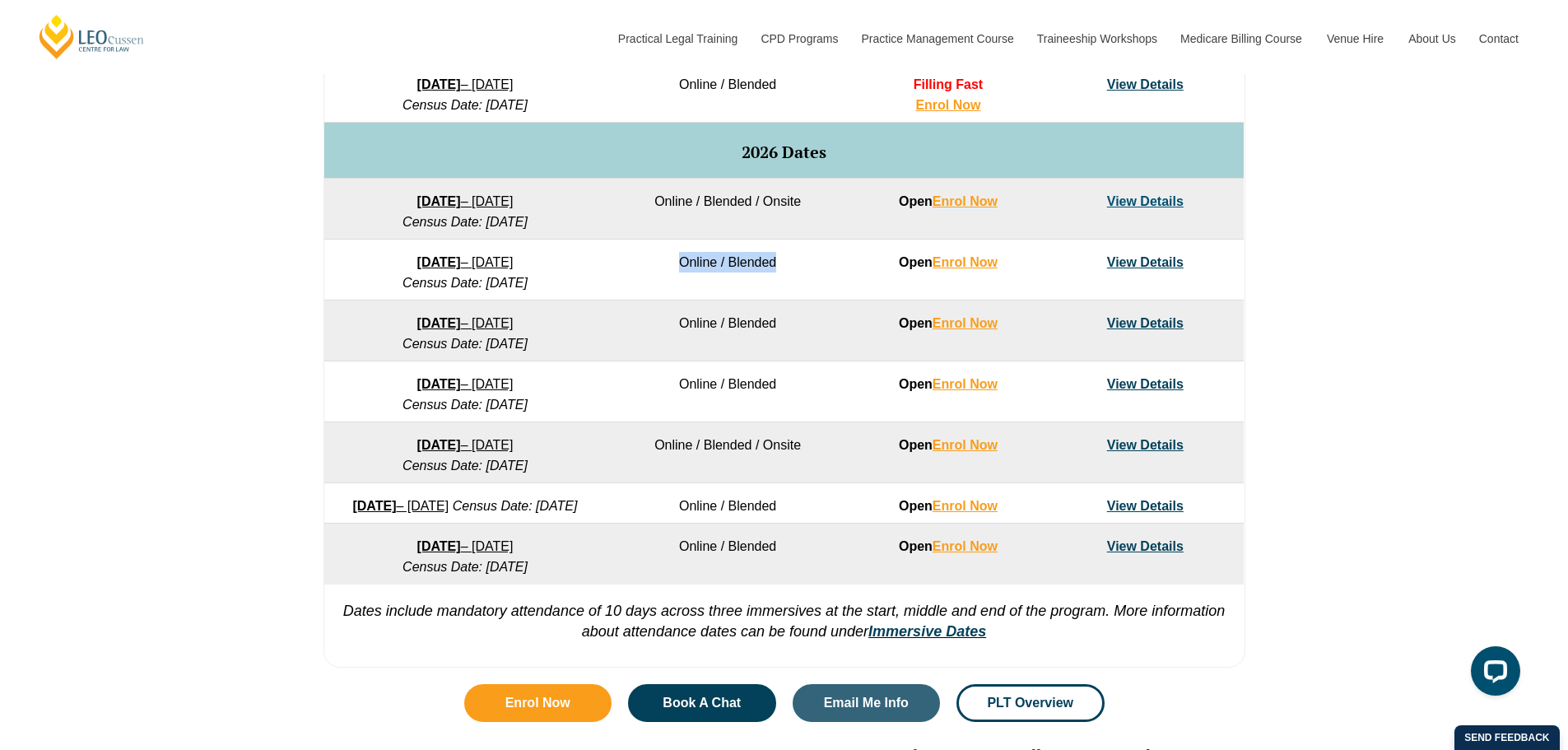
drag, startPoint x: 428, startPoint y: 280, endPoint x: 541, endPoint y: 286, distance: 113.2
click at [527, 286] on em "Census Date: [DATE]" at bounding box center [464, 283] width 125 height 14
click at [1157, 258] on link "View Details" at bounding box center [1146, 262] width 77 height 14
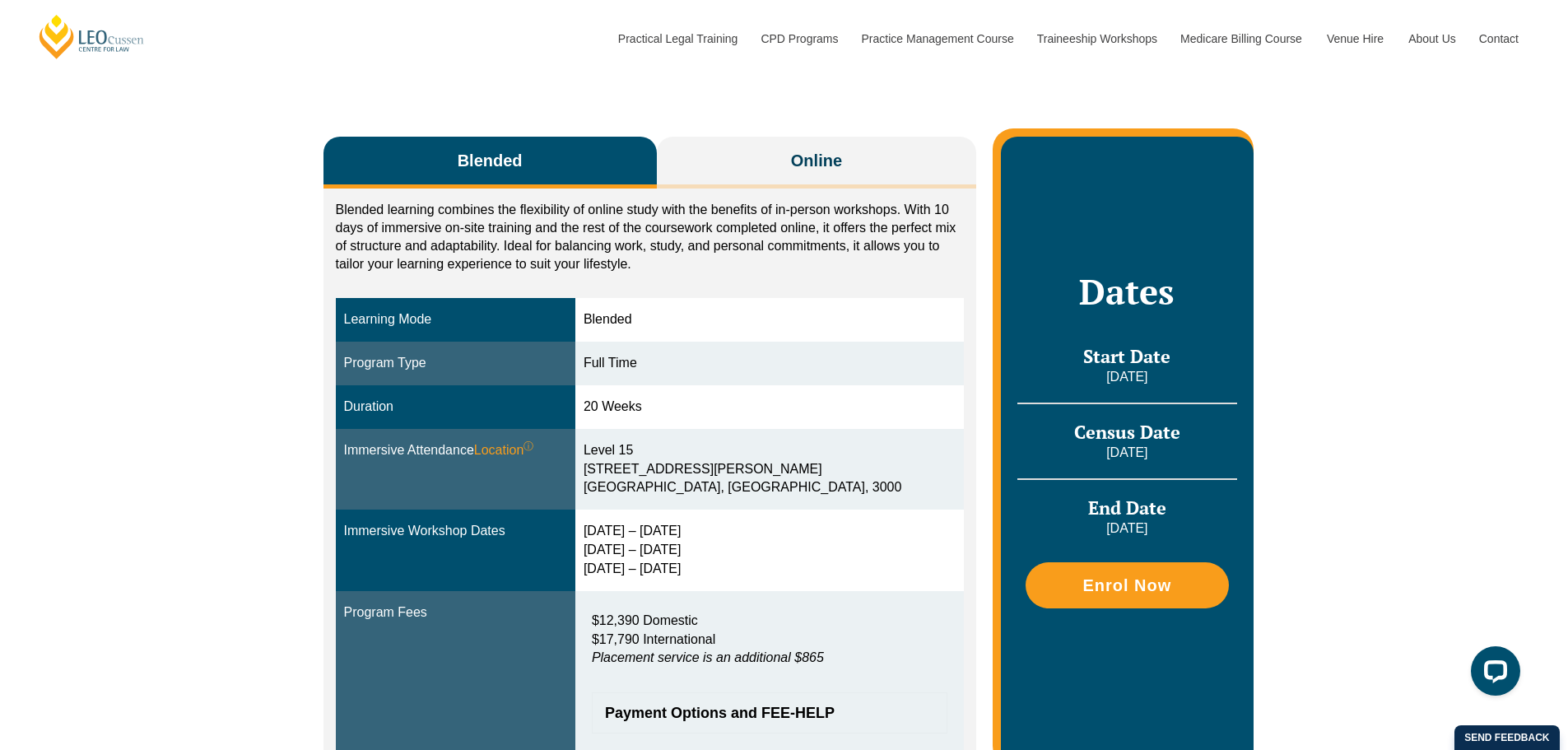
scroll to position [329, 0]
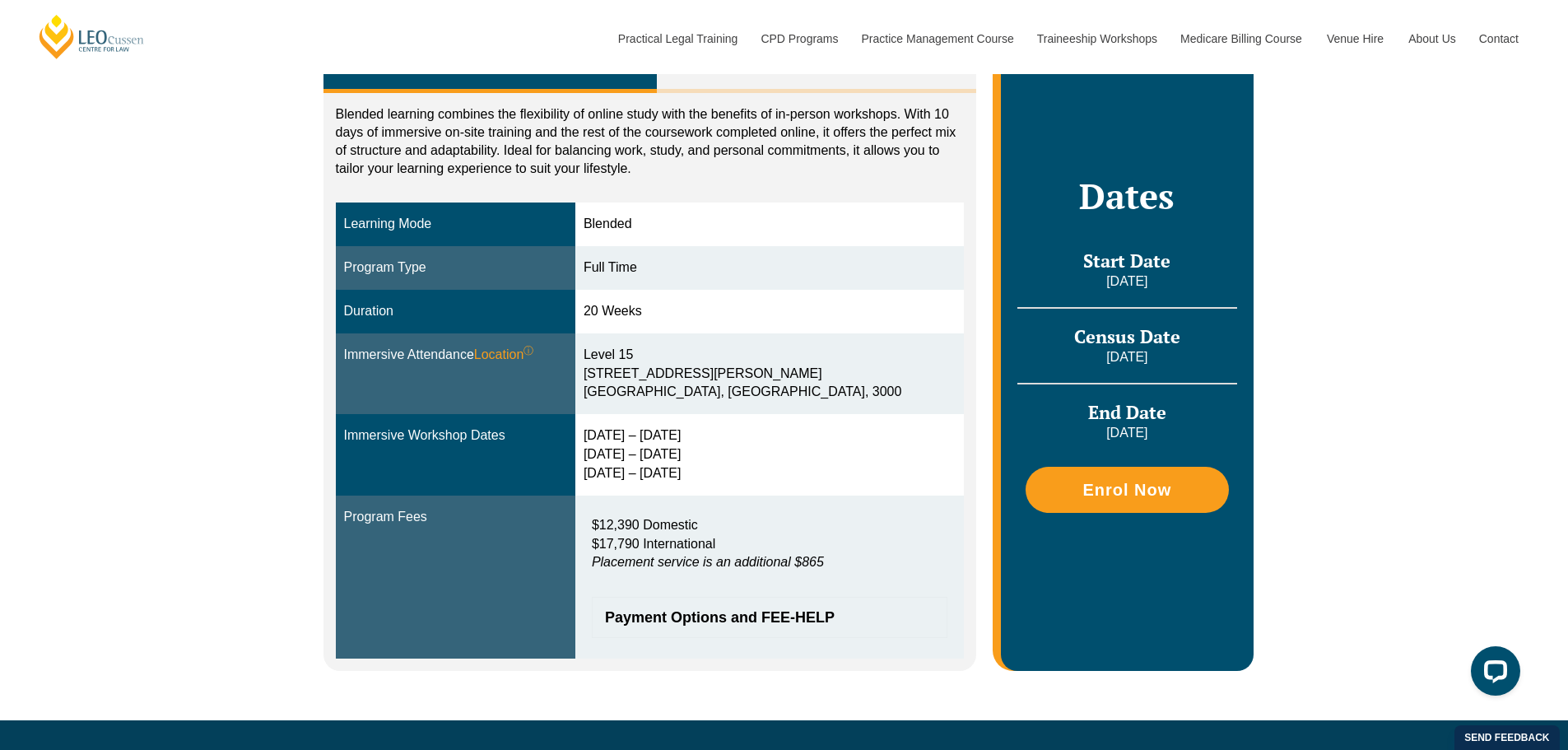
click at [612, 268] on div "Full Time" at bounding box center [769, 268] width 372 height 19
drag, startPoint x: 612, startPoint y: 268, endPoint x: 678, endPoint y: 476, distance: 218.2
click at [678, 476] on tbody "Learning Mode Blended Program Type Full Time Duration 20 Weeks Immersive Attend…" at bounding box center [650, 430] width 629 height 456
click at [744, 463] on div "23 – 26 Feb 2026 5 – 7 May 2026 23 – 25 Jun 2026" at bounding box center [769, 454] width 372 height 57
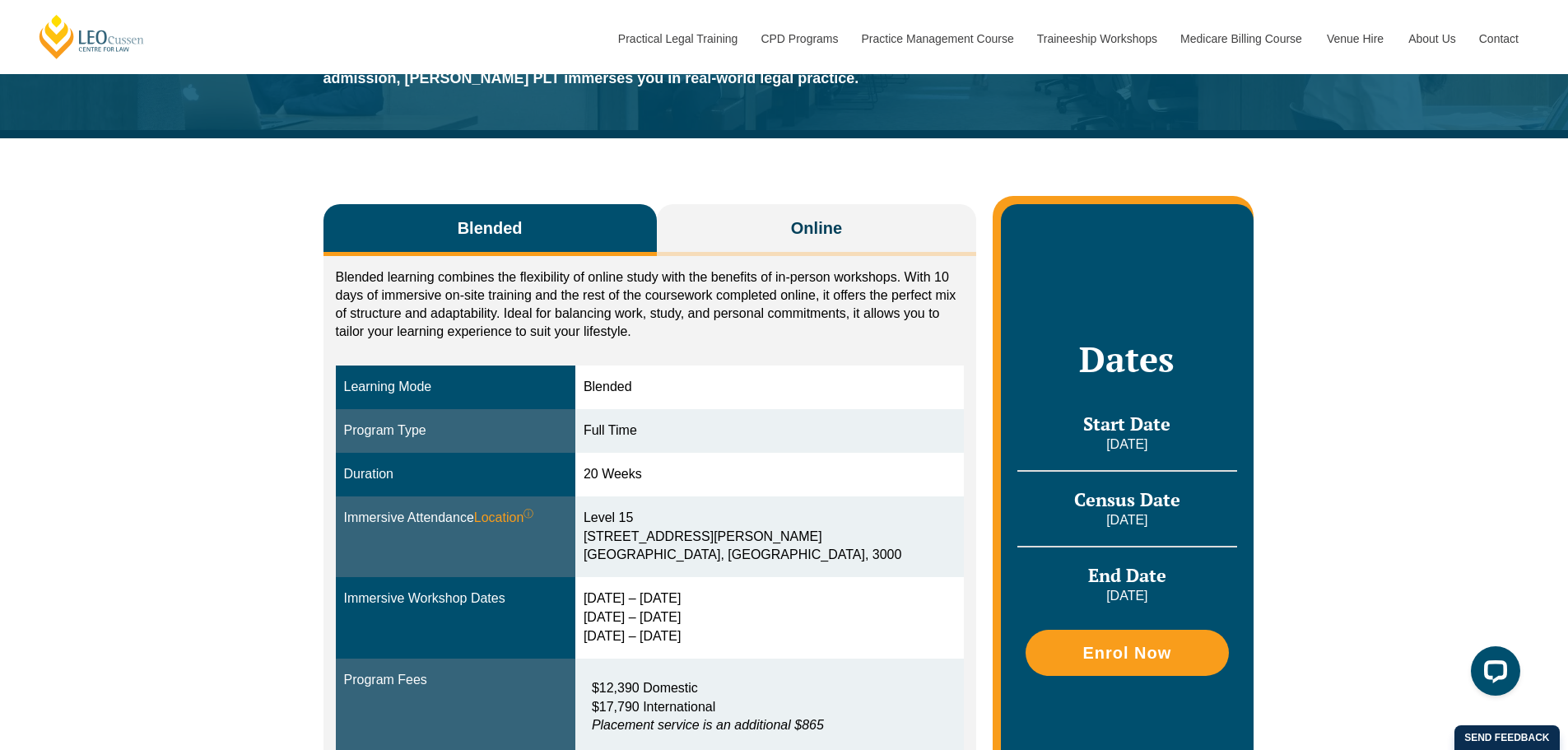
scroll to position [164, 0]
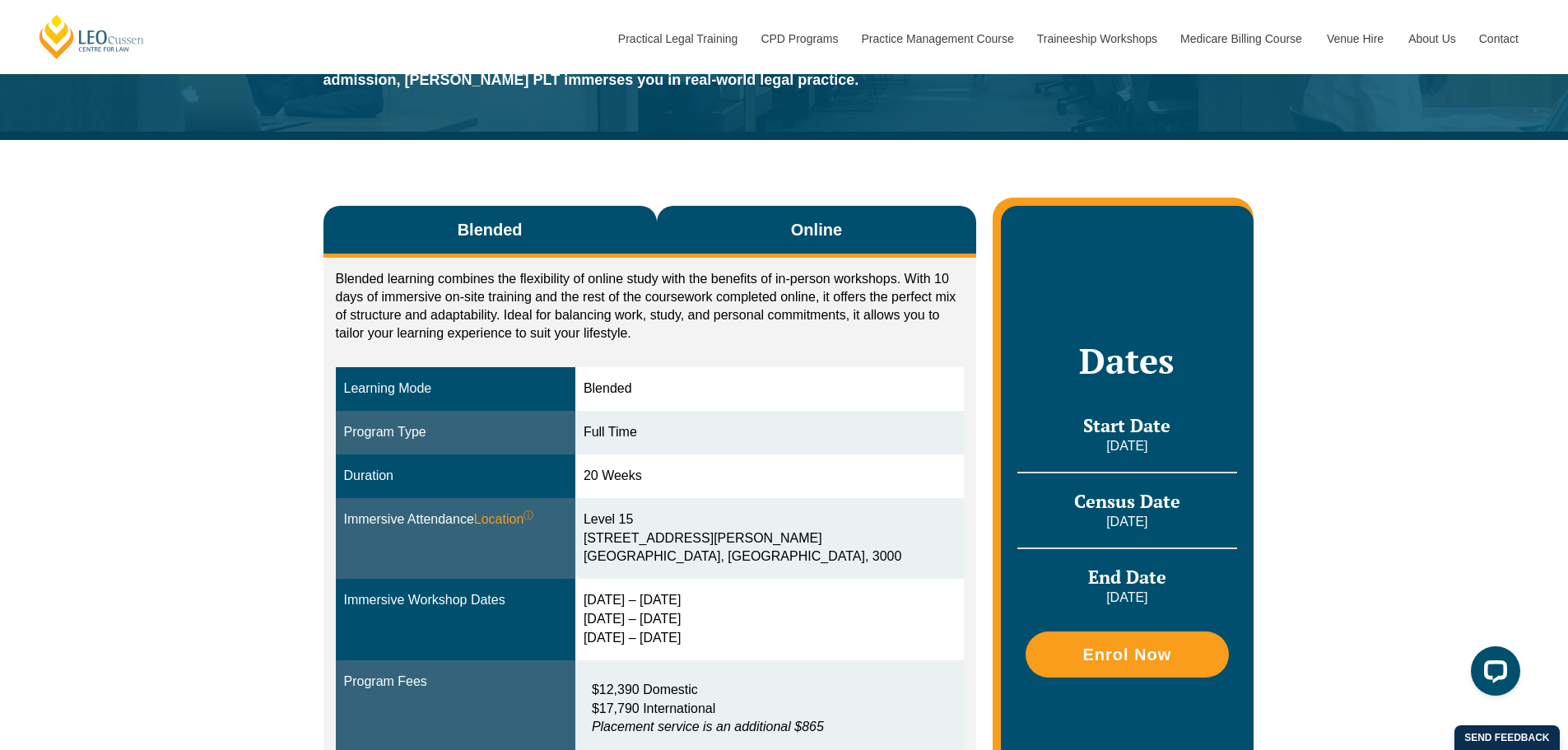
click at [736, 223] on button "Online" at bounding box center [817, 232] width 320 height 52
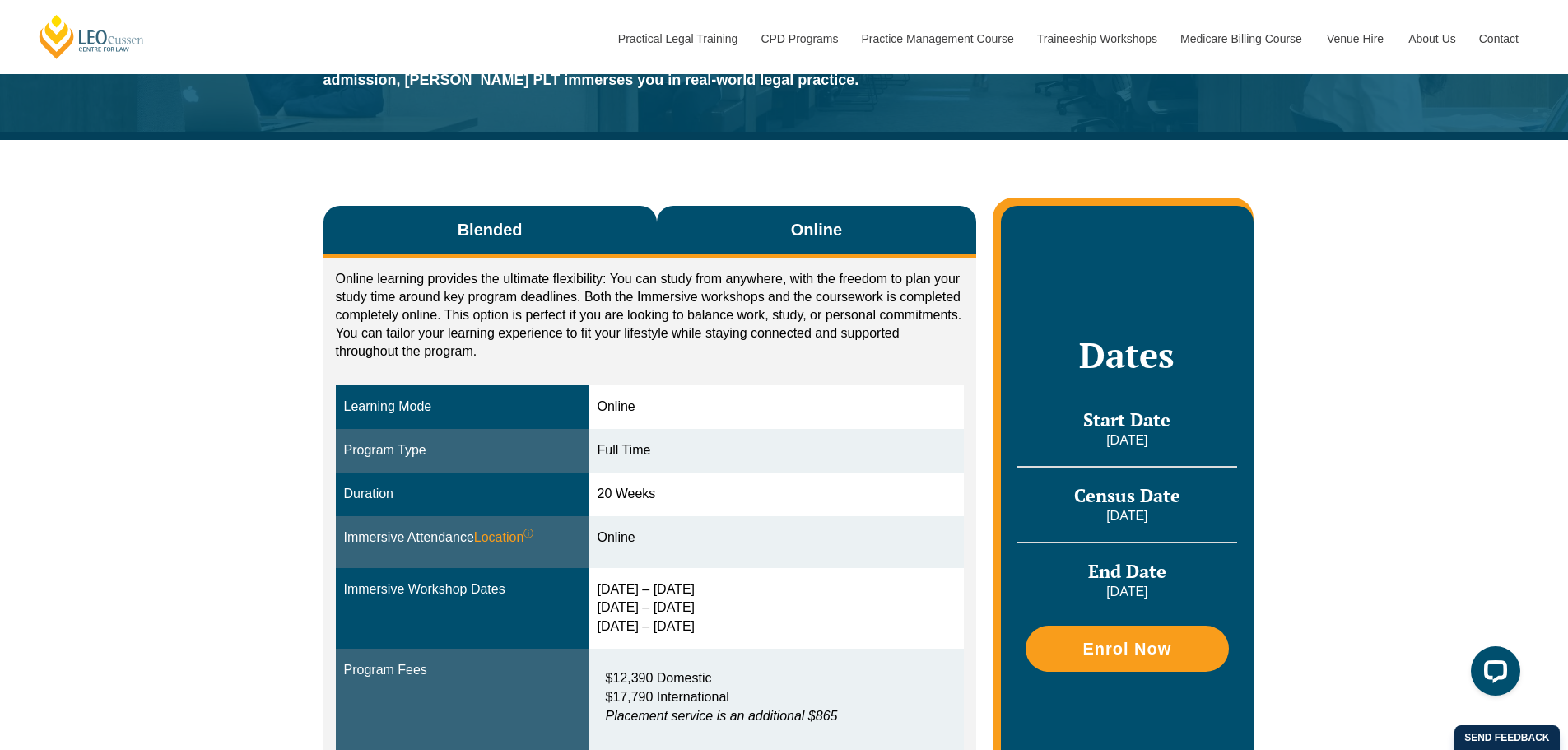
click at [526, 222] on button "Blended" at bounding box center [490, 232] width 333 height 52
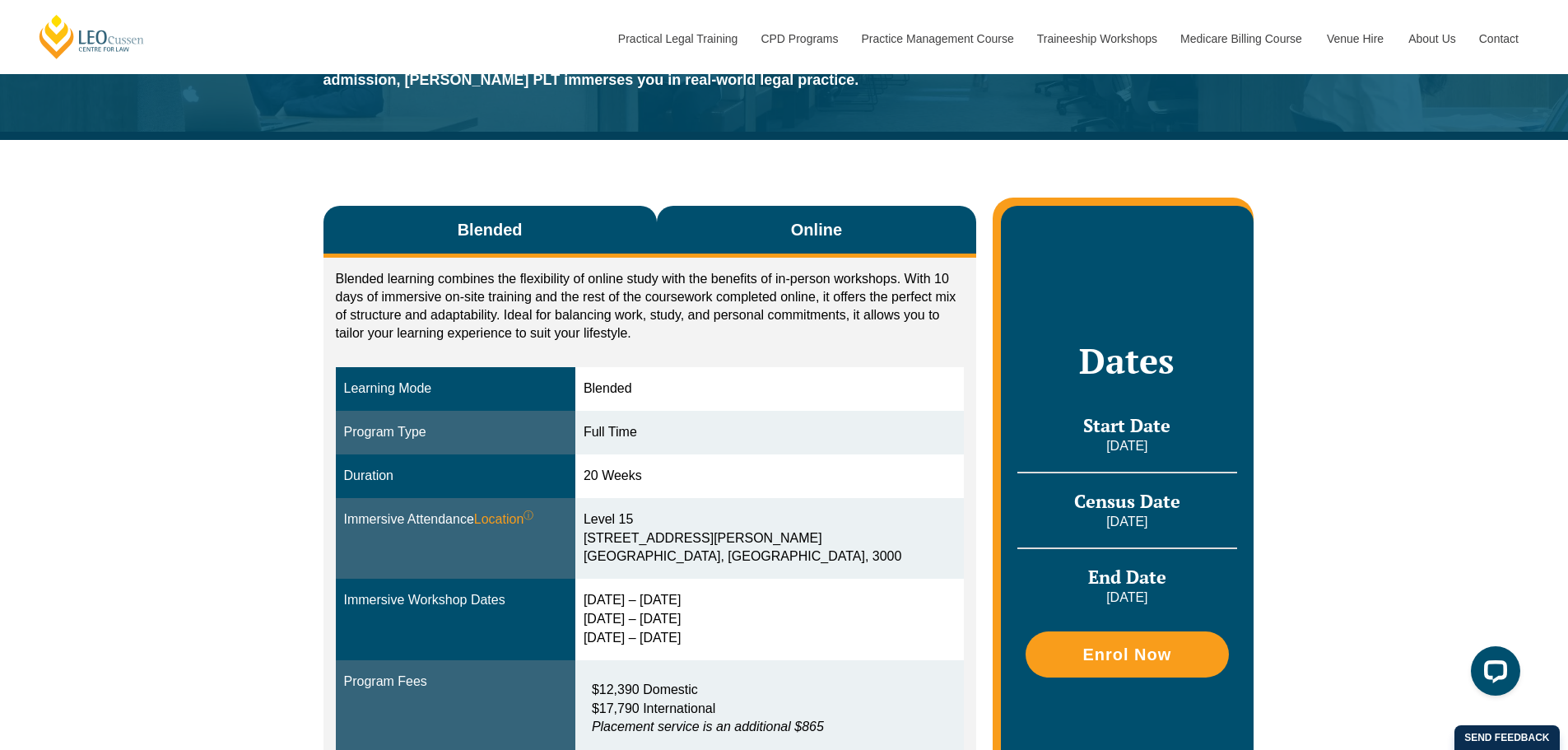
click at [783, 242] on button "Online" at bounding box center [817, 232] width 320 height 52
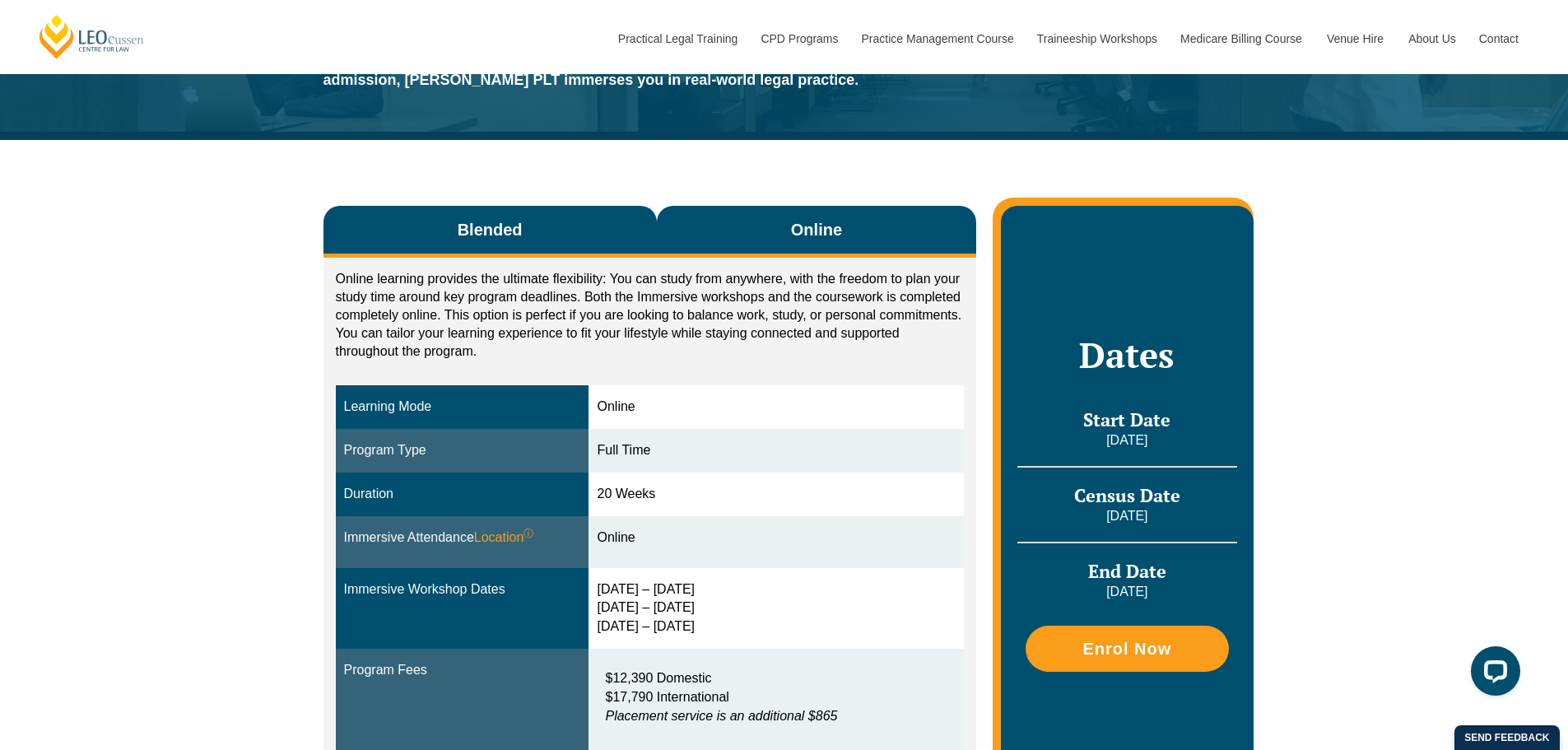
click at [597, 242] on button "Blended" at bounding box center [490, 232] width 333 height 52
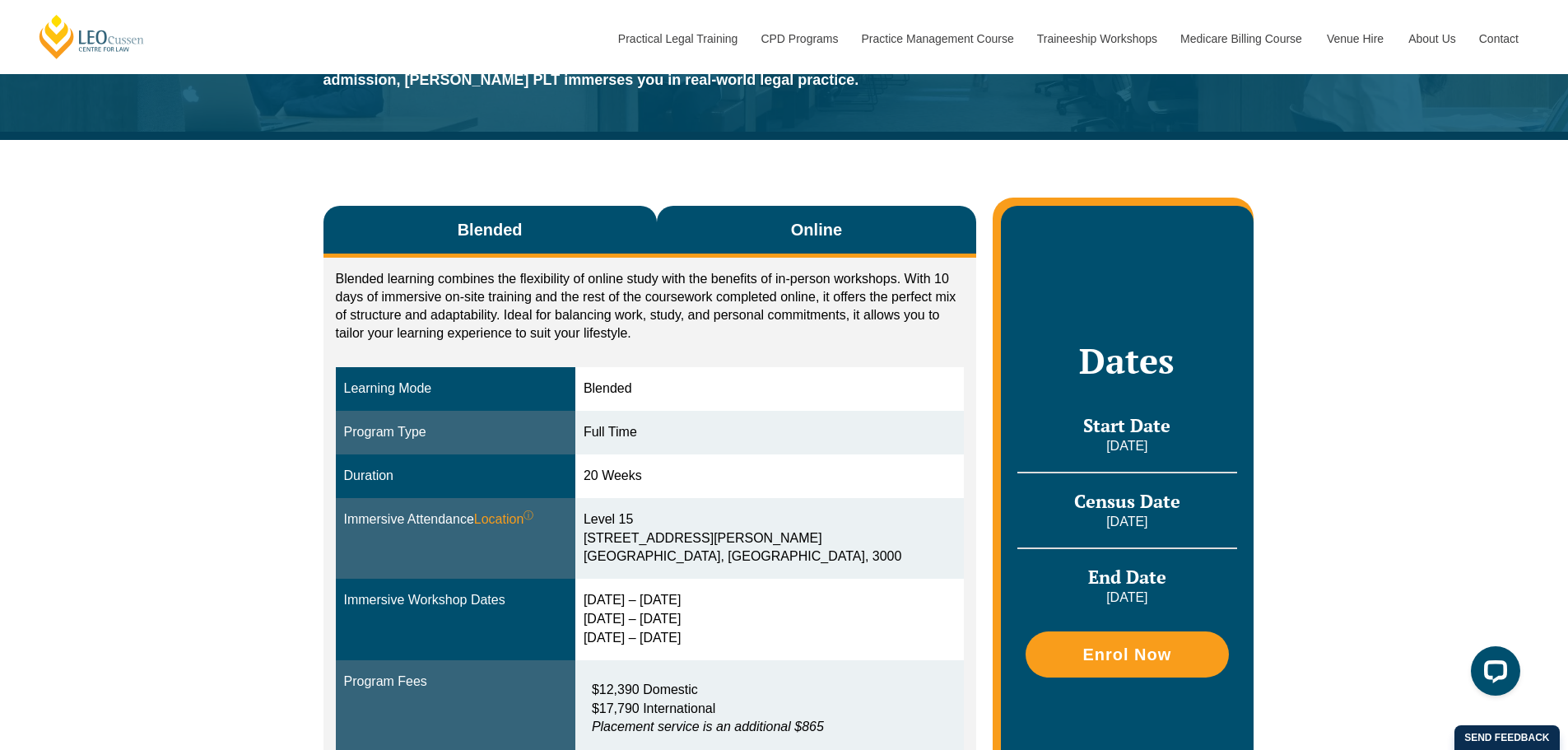
click at [734, 245] on button "Online" at bounding box center [817, 232] width 320 height 52
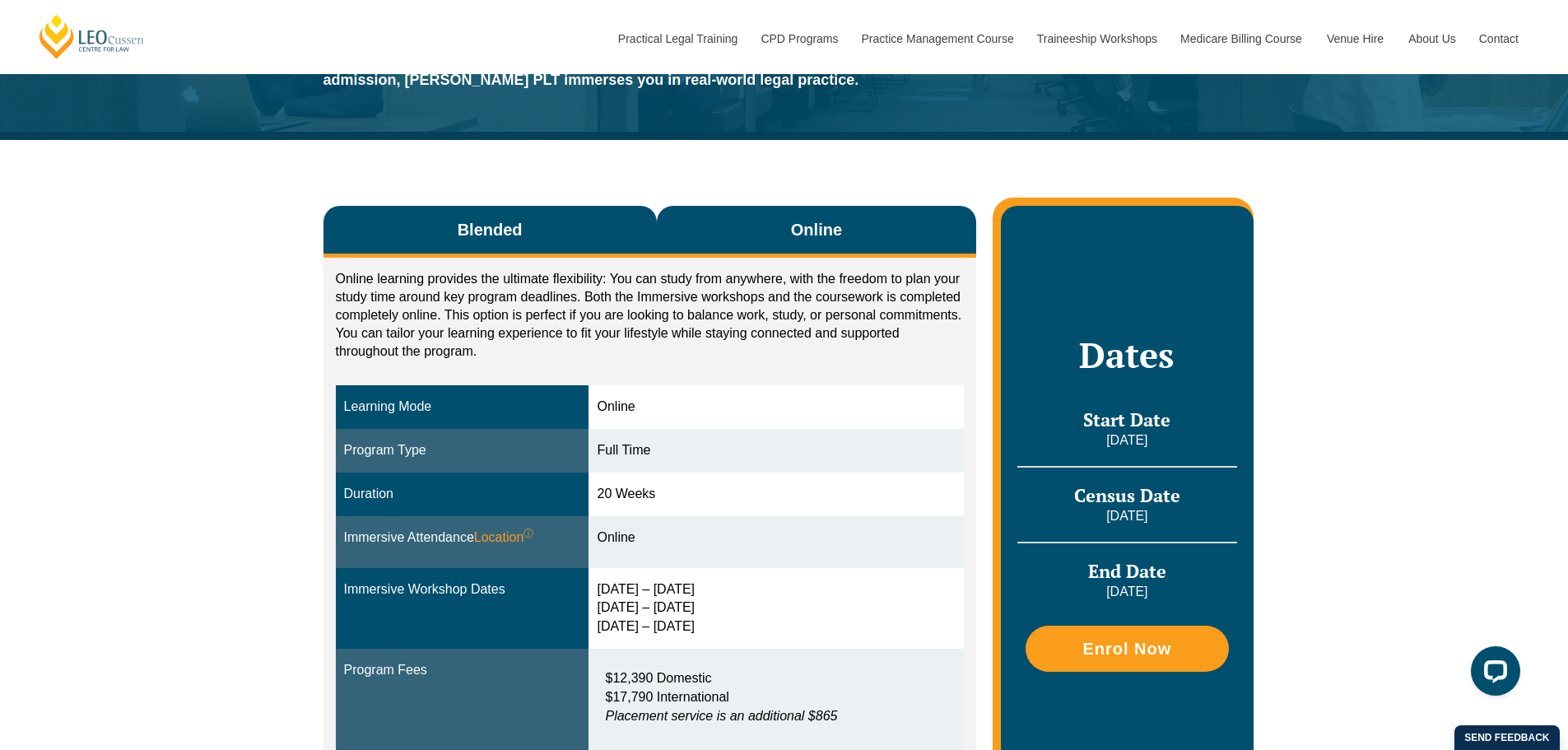
click at [634, 245] on button "Blended" at bounding box center [490, 232] width 333 height 52
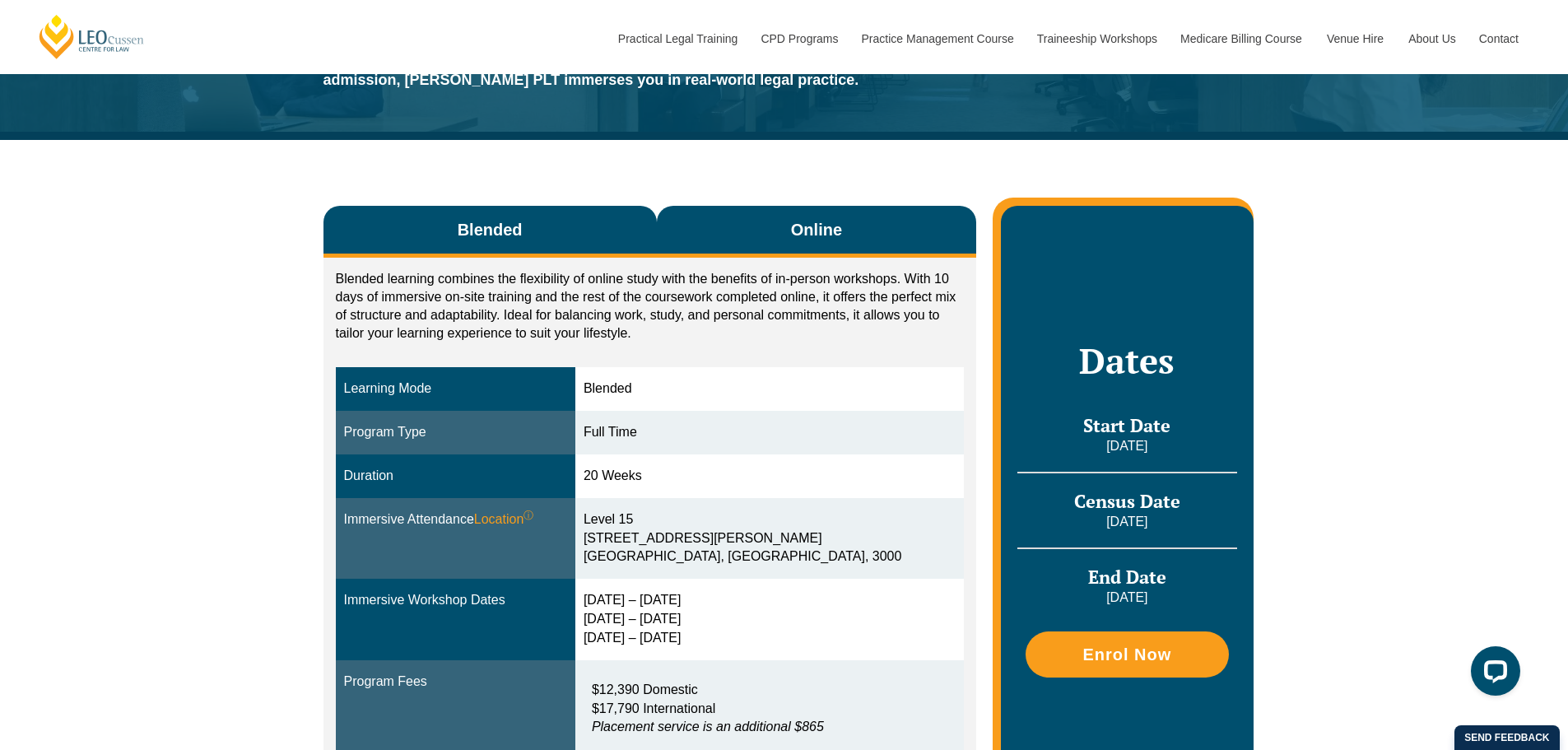
click at [763, 245] on button "Online" at bounding box center [817, 232] width 320 height 52
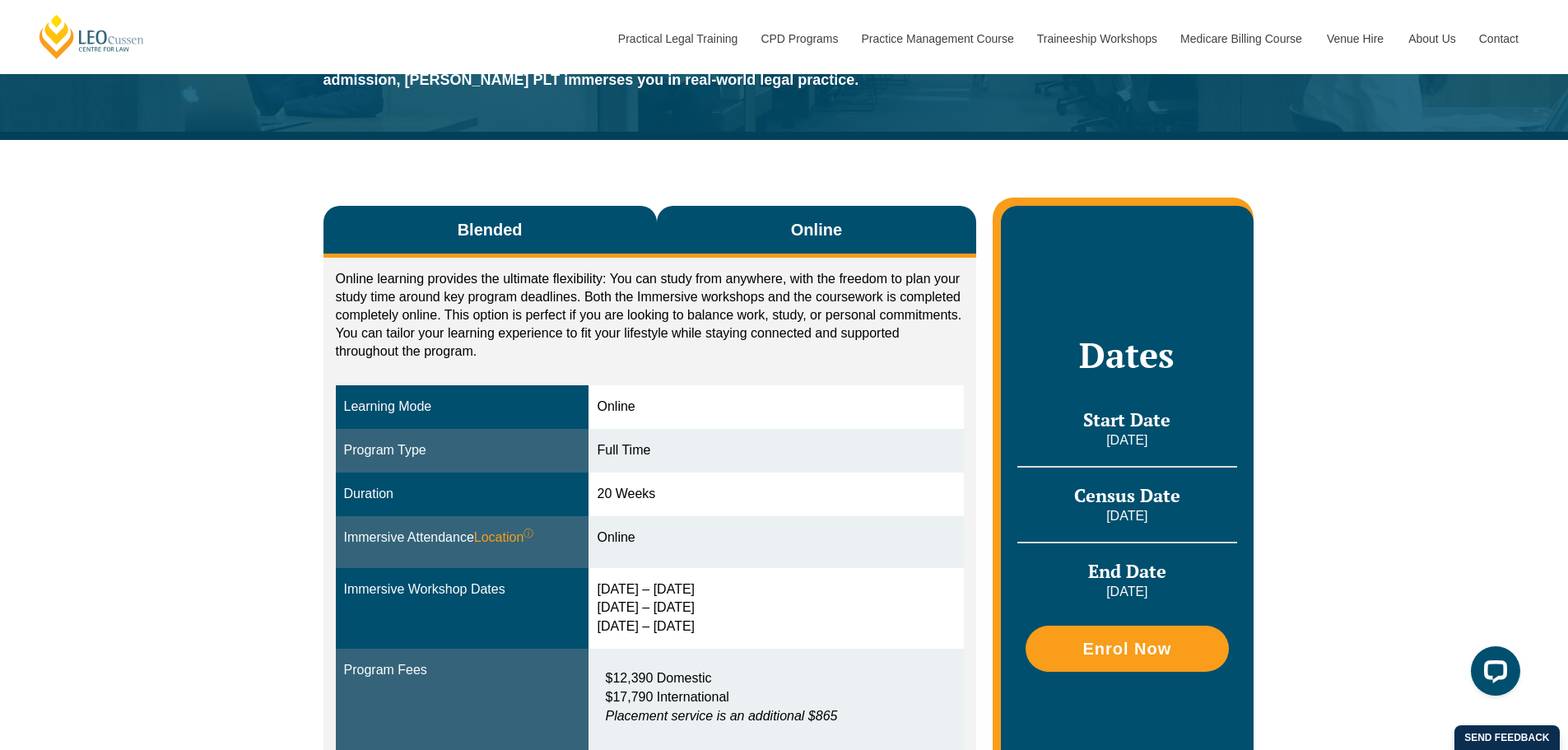
click at [502, 251] on button "Blended" at bounding box center [490, 232] width 333 height 52
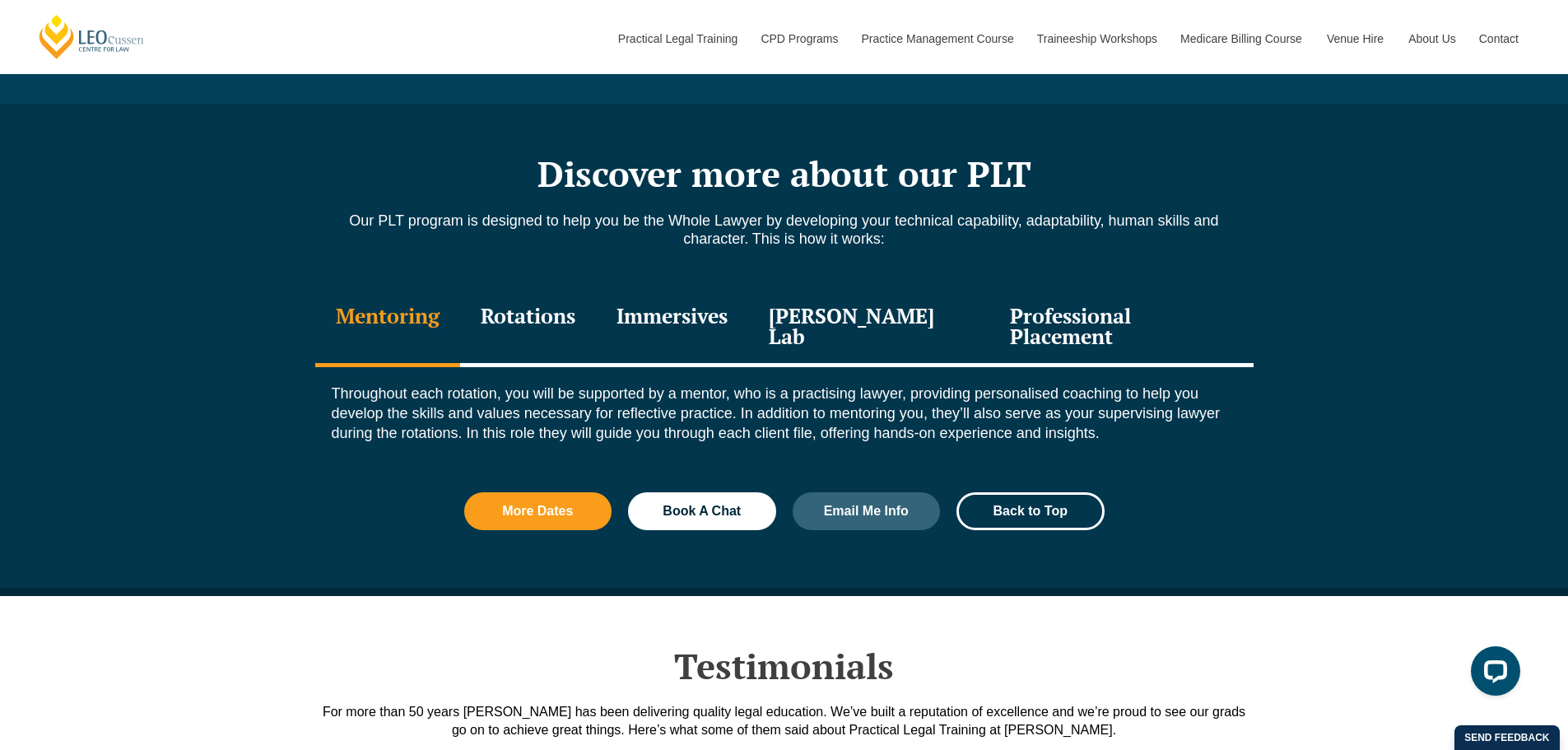
scroll to position [1812, 0]
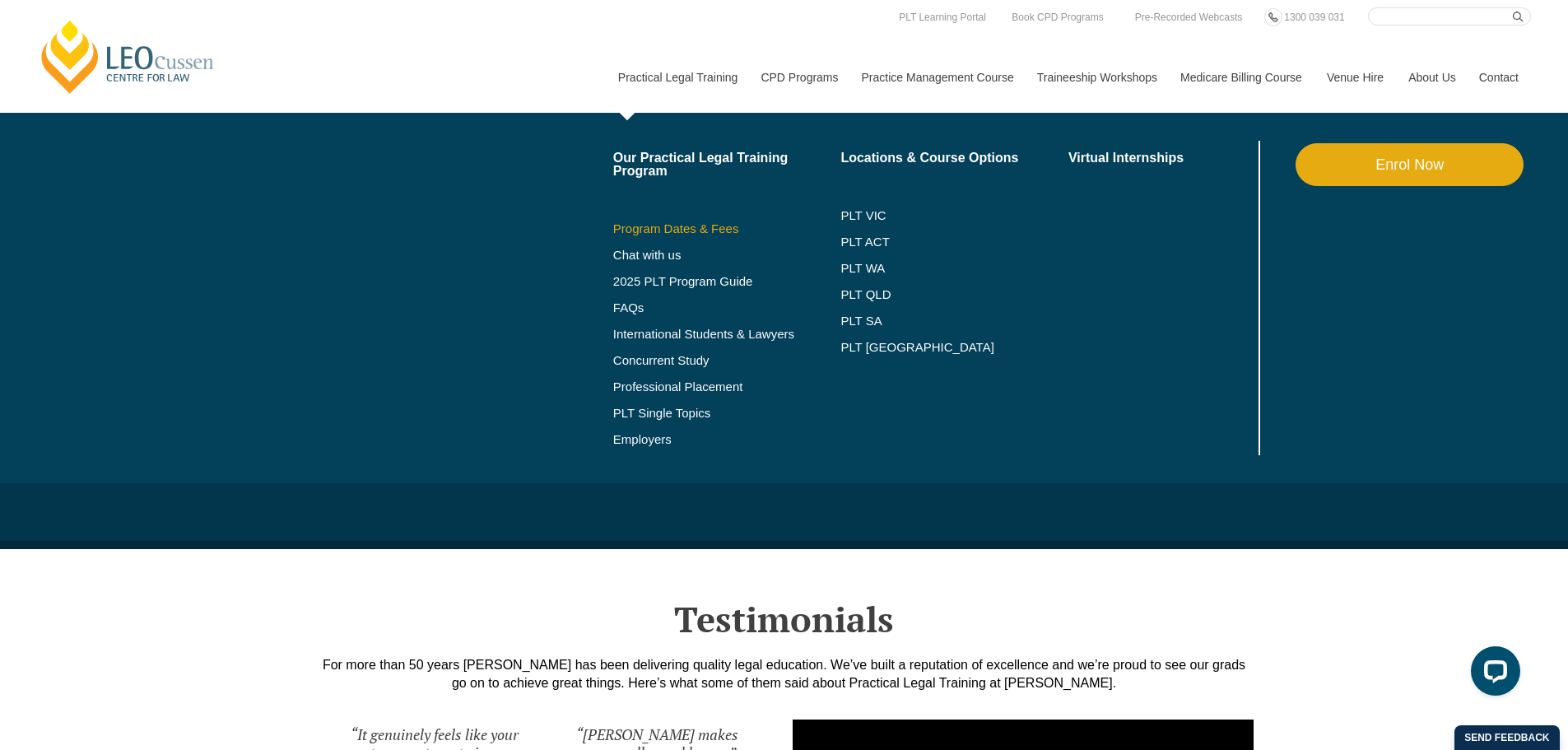
click at [699, 222] on link "Program Dates & Fees" at bounding box center [727, 228] width 228 height 13
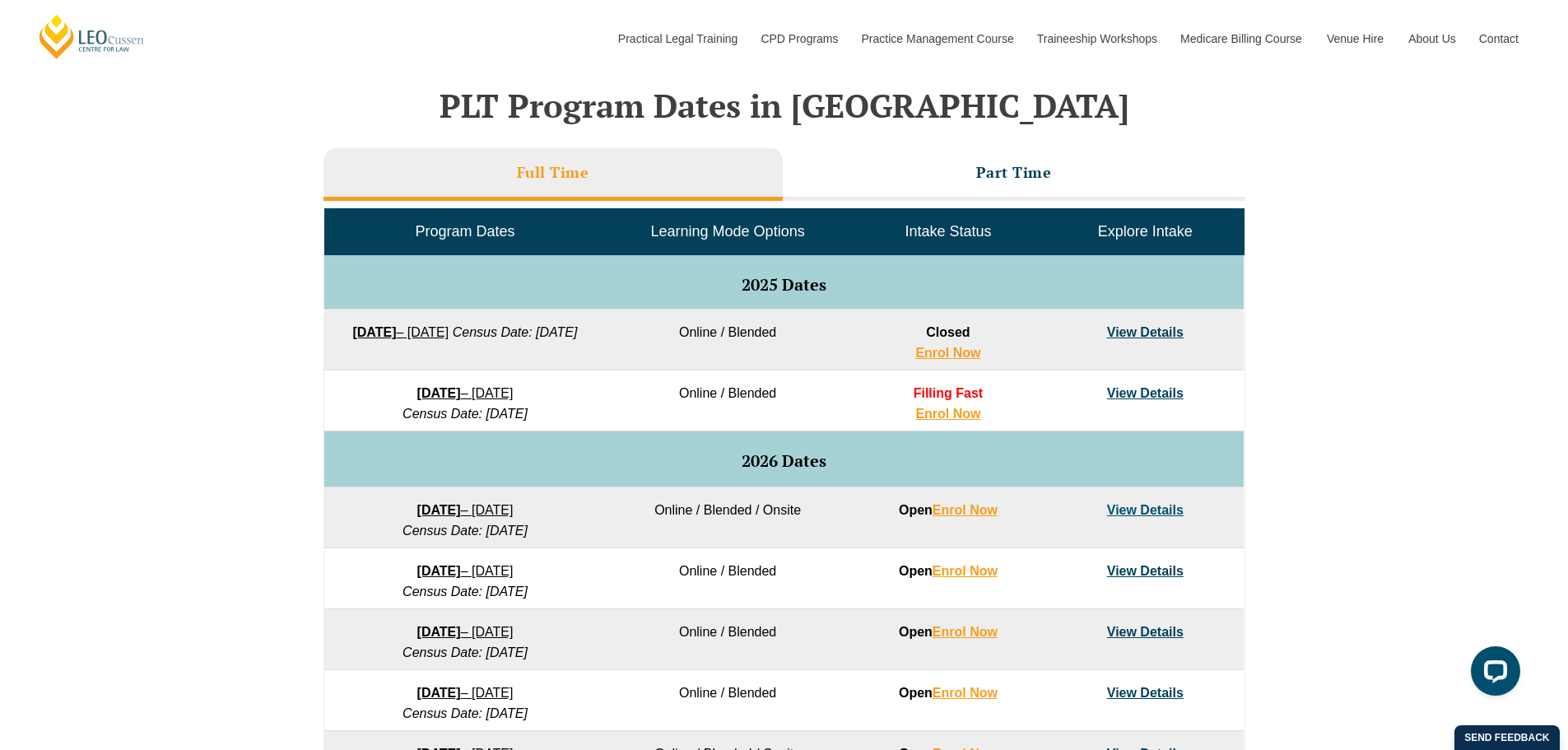
scroll to position [741, 0]
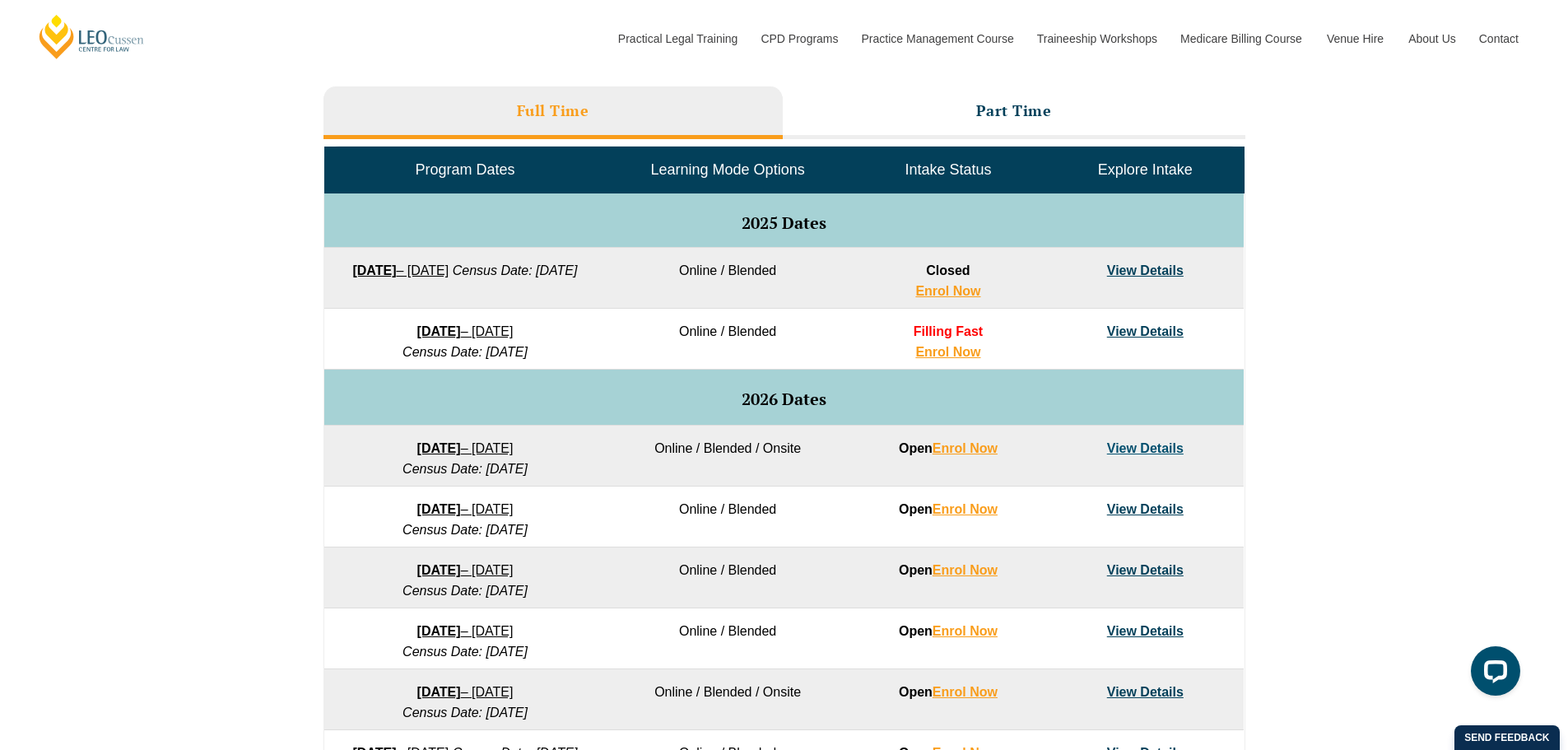
click at [1110, 329] on link "View Details" at bounding box center [1146, 332] width 77 height 14
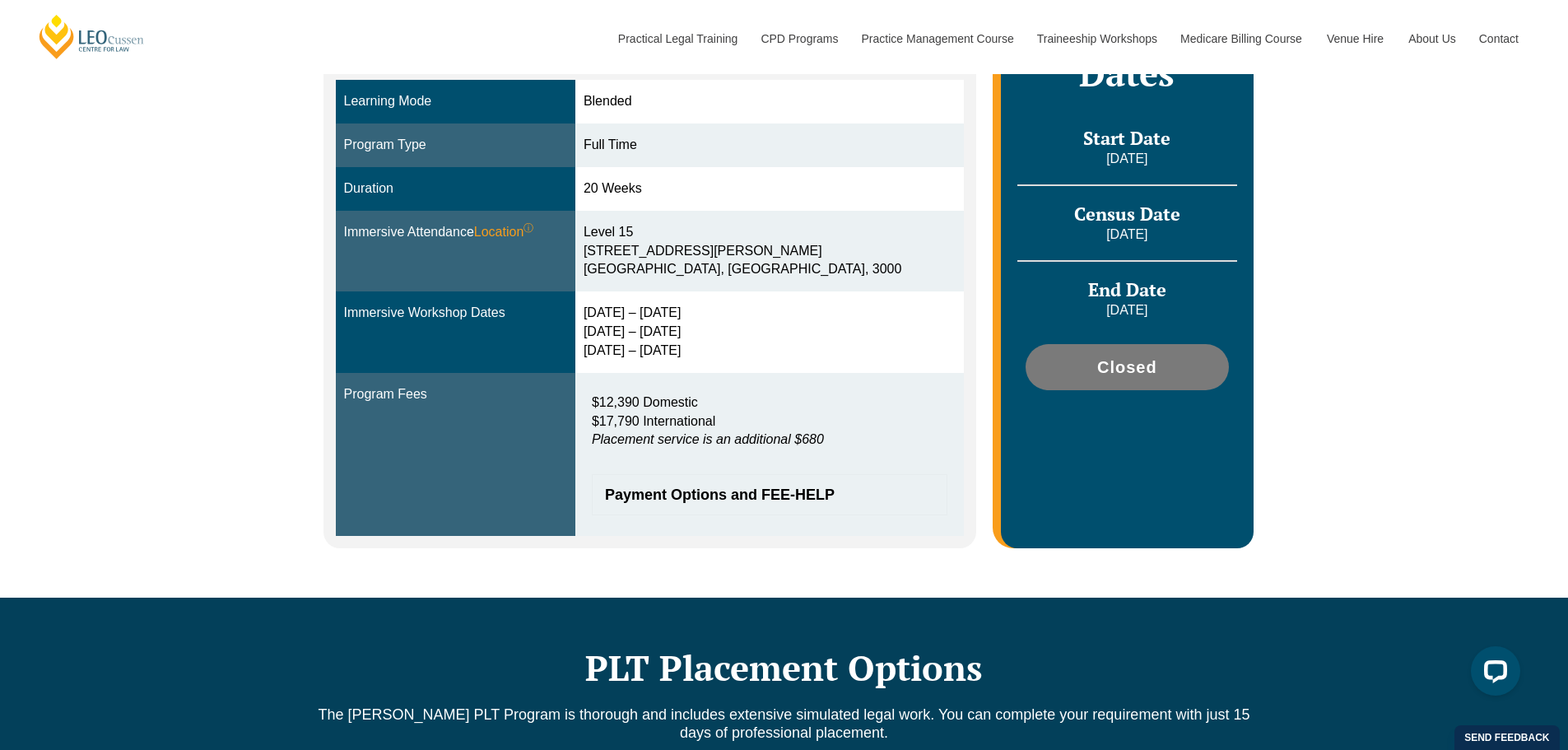
scroll to position [494, 0]
